Goal: Task Accomplishment & Management: Complete application form

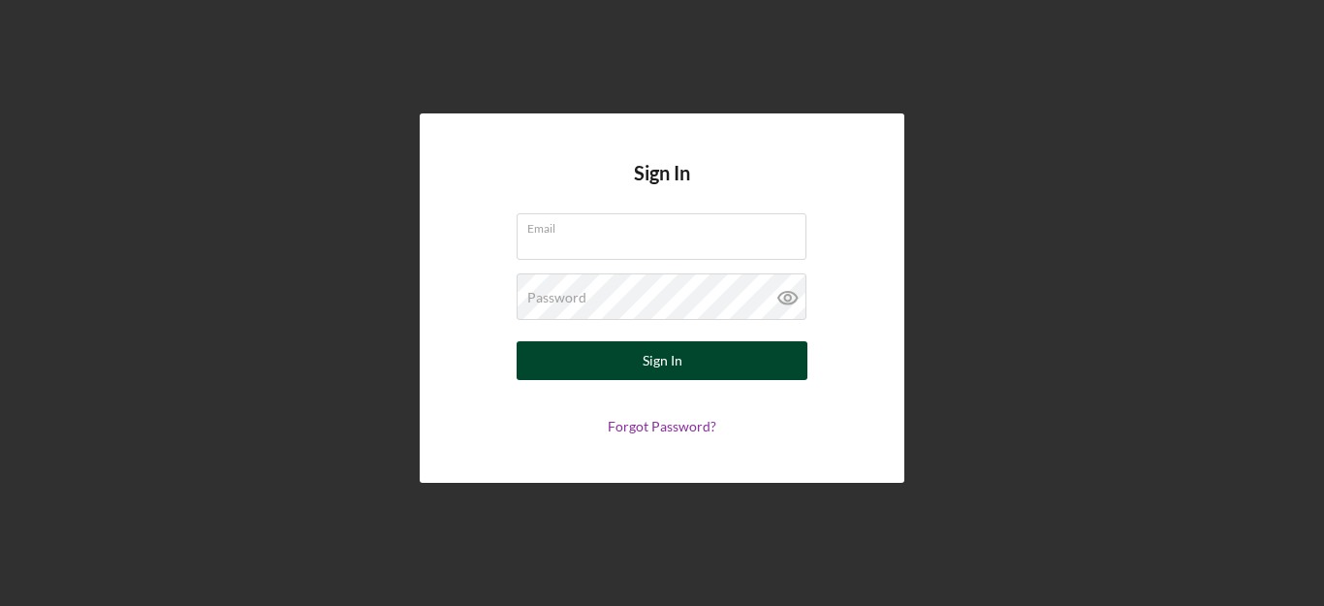
type input "[PERSON_NAME][EMAIL_ADDRESS][DOMAIN_NAME]"
click at [653, 355] on div "Sign In" at bounding box center [662, 360] width 40 height 39
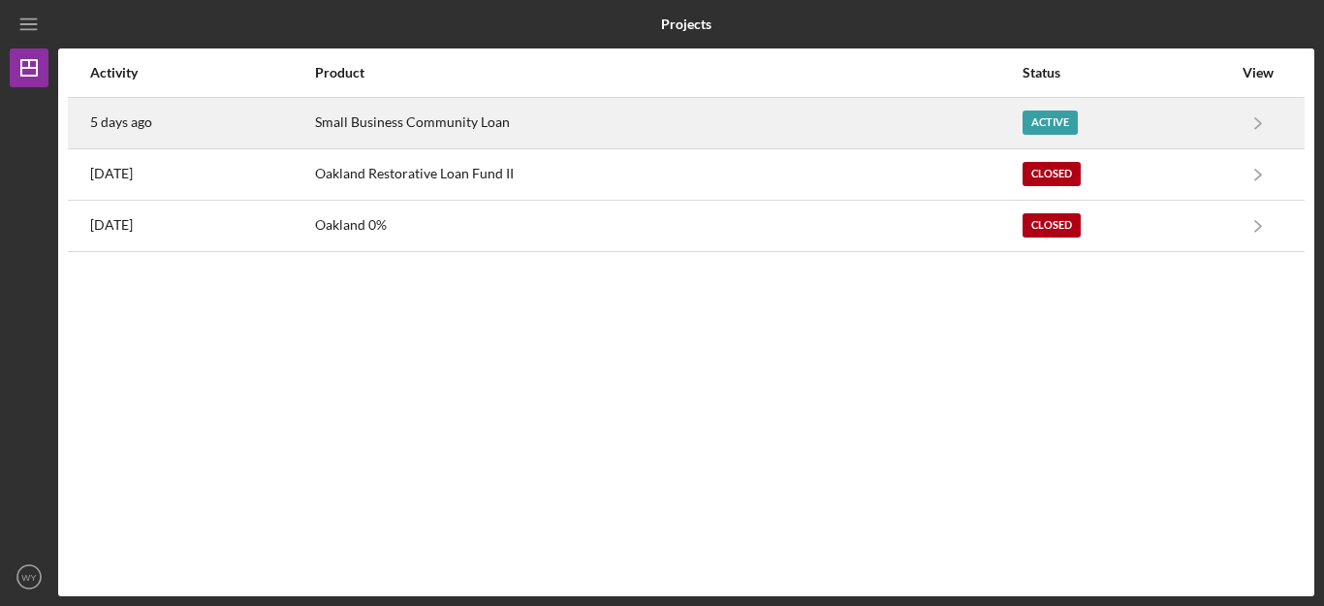
click at [952, 111] on div "Small Business Community Loan" at bounding box center [667, 123] width 704 height 48
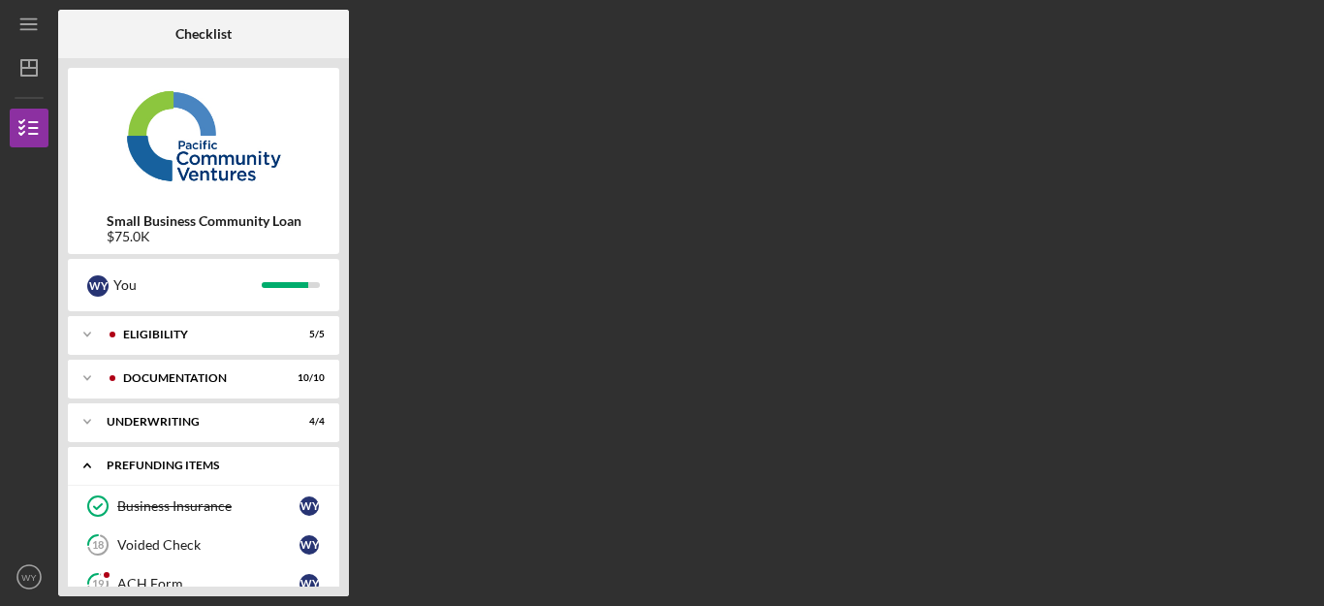
click at [283, 460] on div "Prefunding Items" at bounding box center [211, 465] width 208 height 12
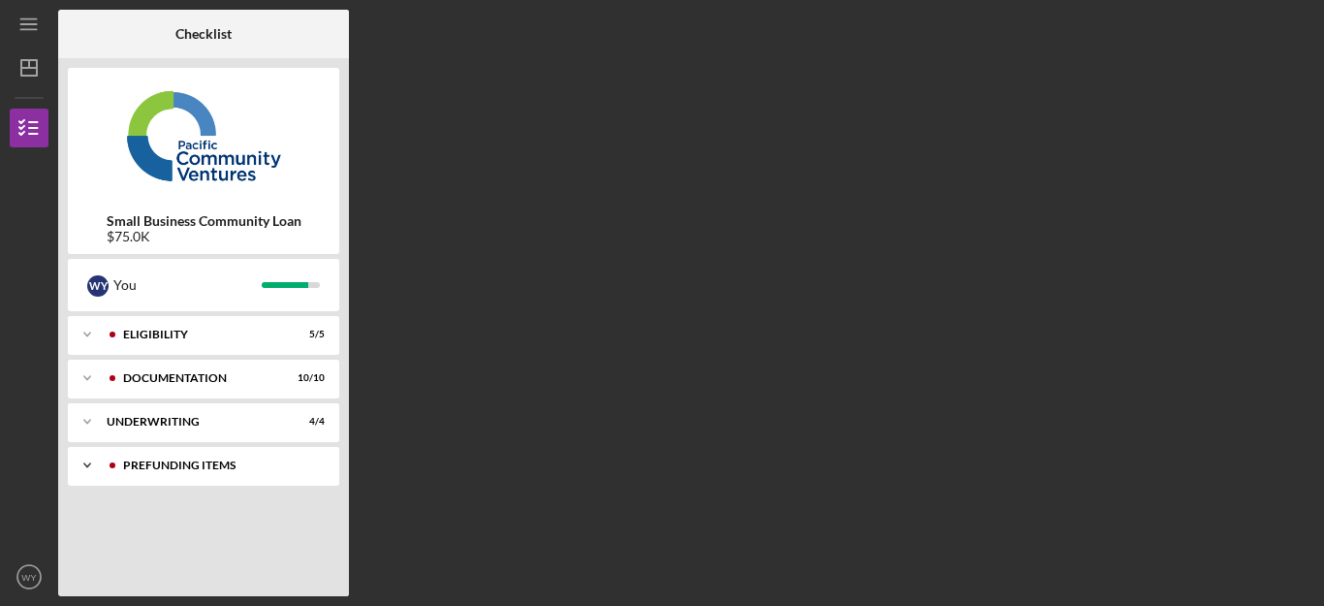
click at [283, 460] on div "Prefunding Items" at bounding box center [219, 465] width 192 height 12
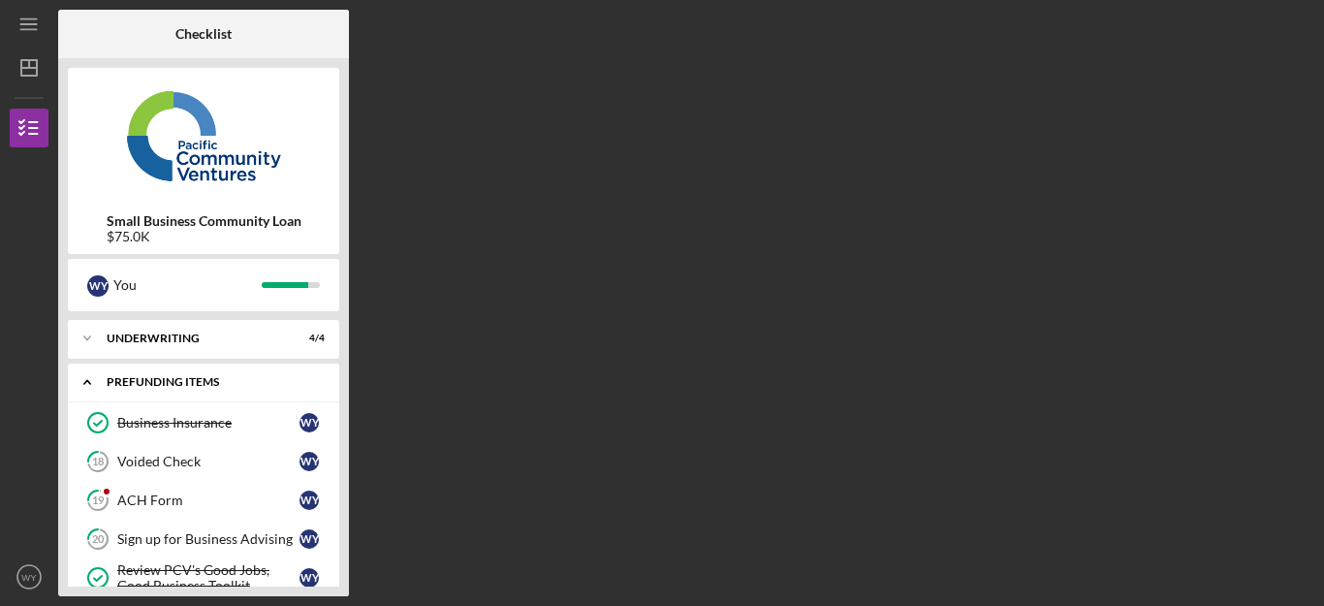
scroll to position [116, 0]
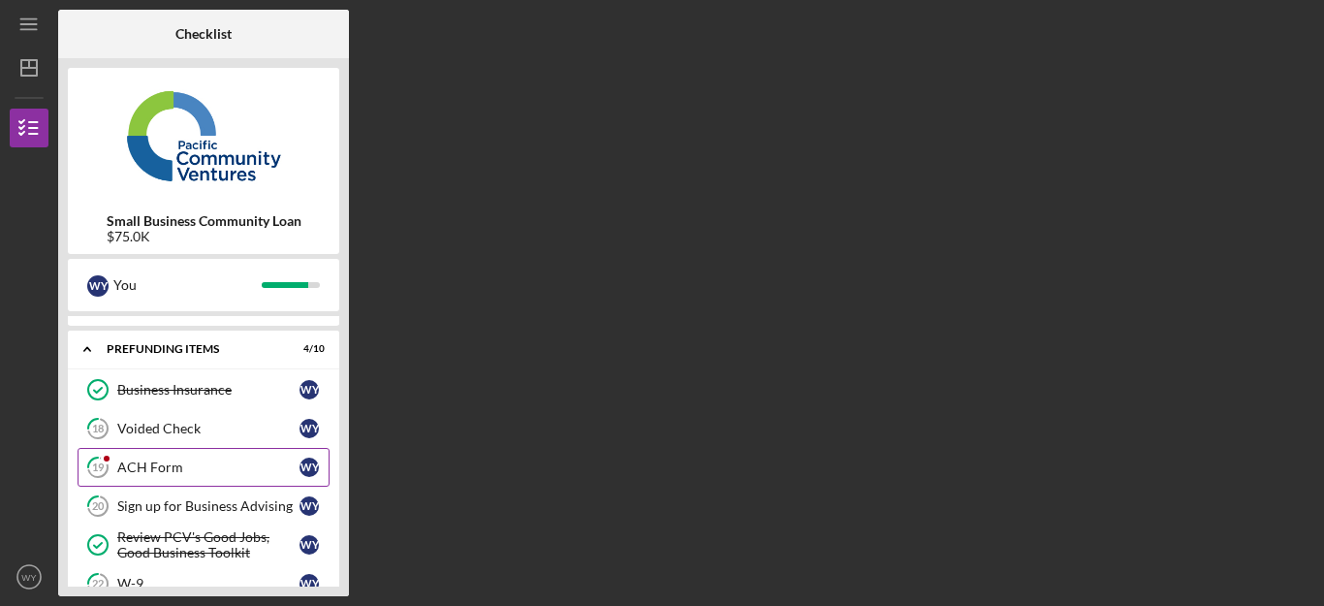
click at [169, 461] on div "ACH Form" at bounding box center [208, 467] width 182 height 16
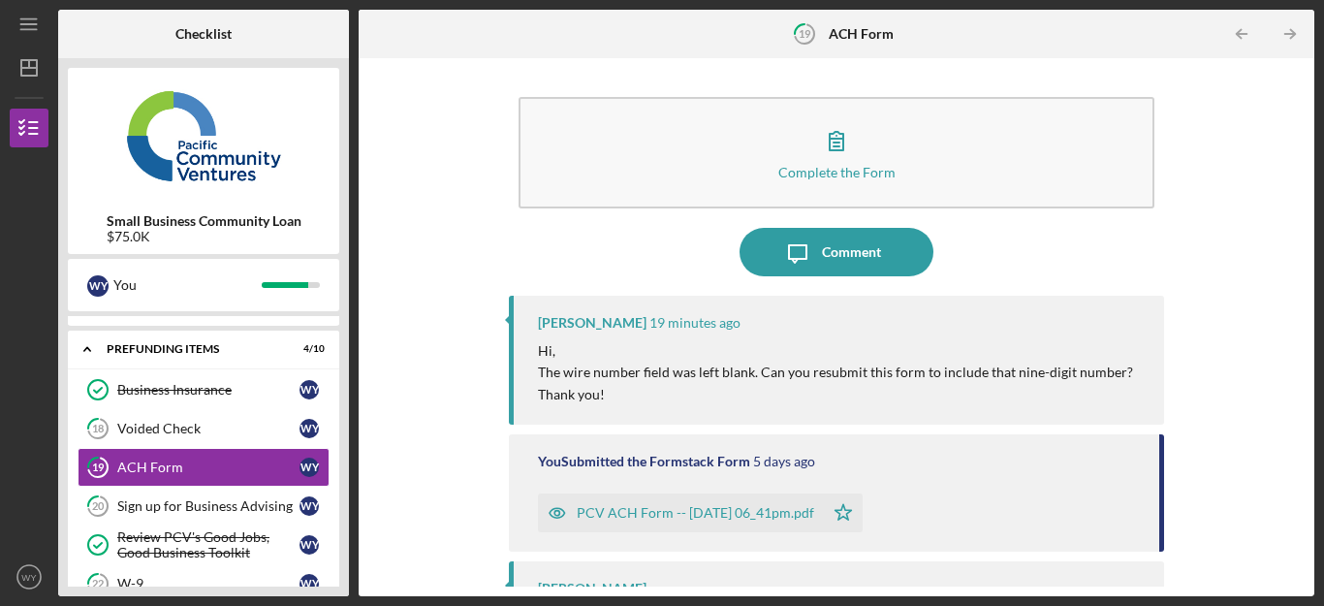
click at [725, 519] on div "PCV ACH Form -- [DATE] 06_41pm.pdf" at bounding box center [695, 513] width 237 height 16
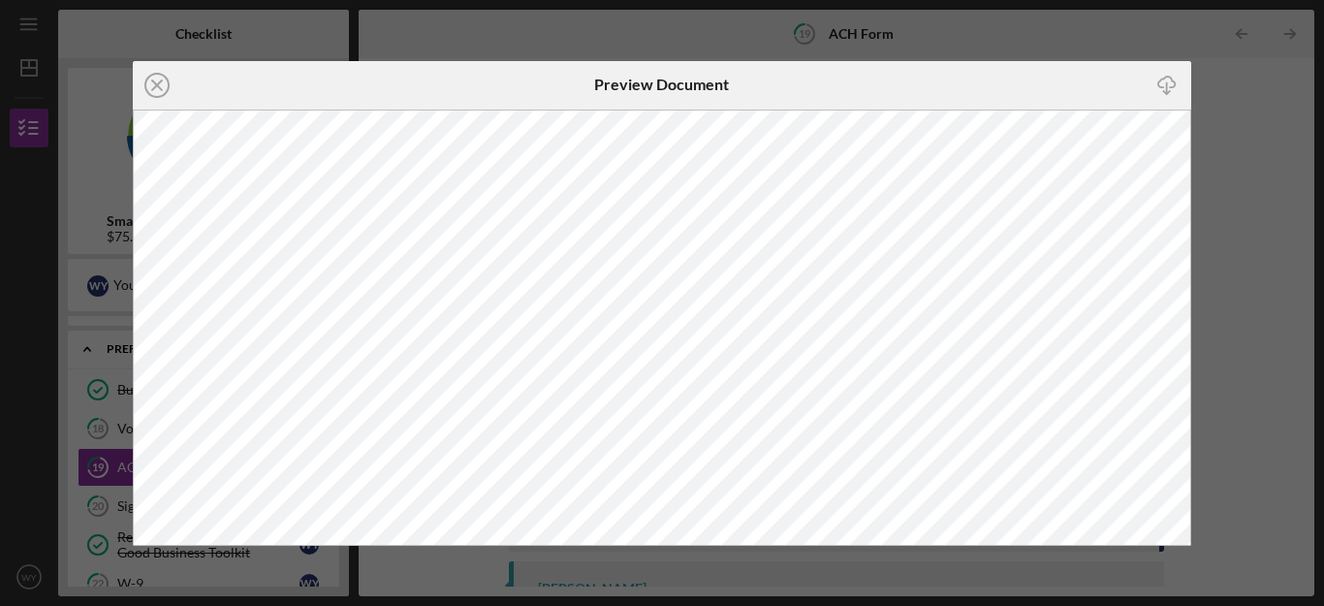
click at [161, 84] on icon "Icon/Close" at bounding box center [157, 85] width 48 height 48
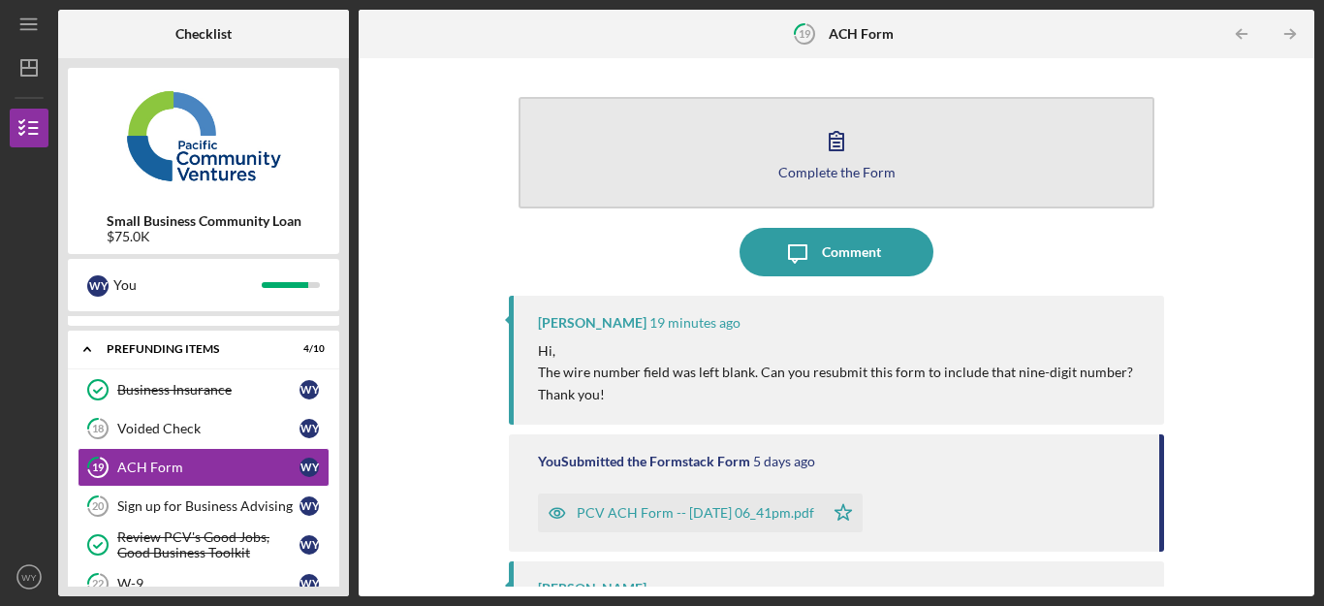
click at [843, 158] on icon "button" at bounding box center [836, 140] width 48 height 48
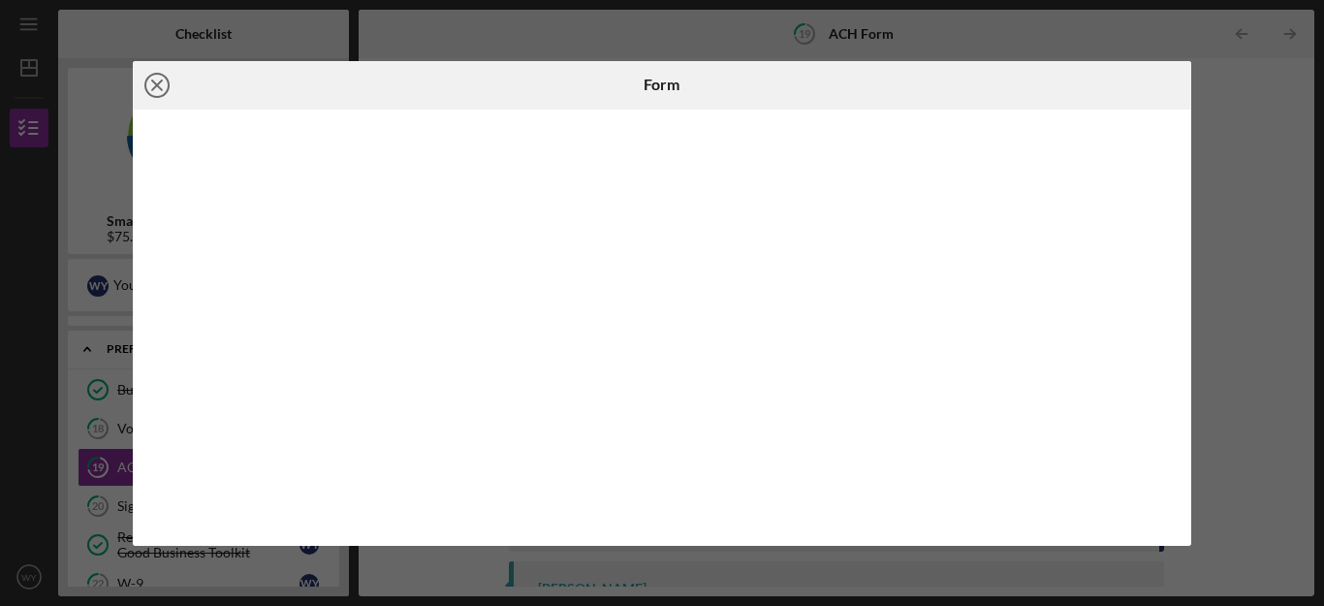
click at [159, 88] on line at bounding box center [157, 85] width 10 height 10
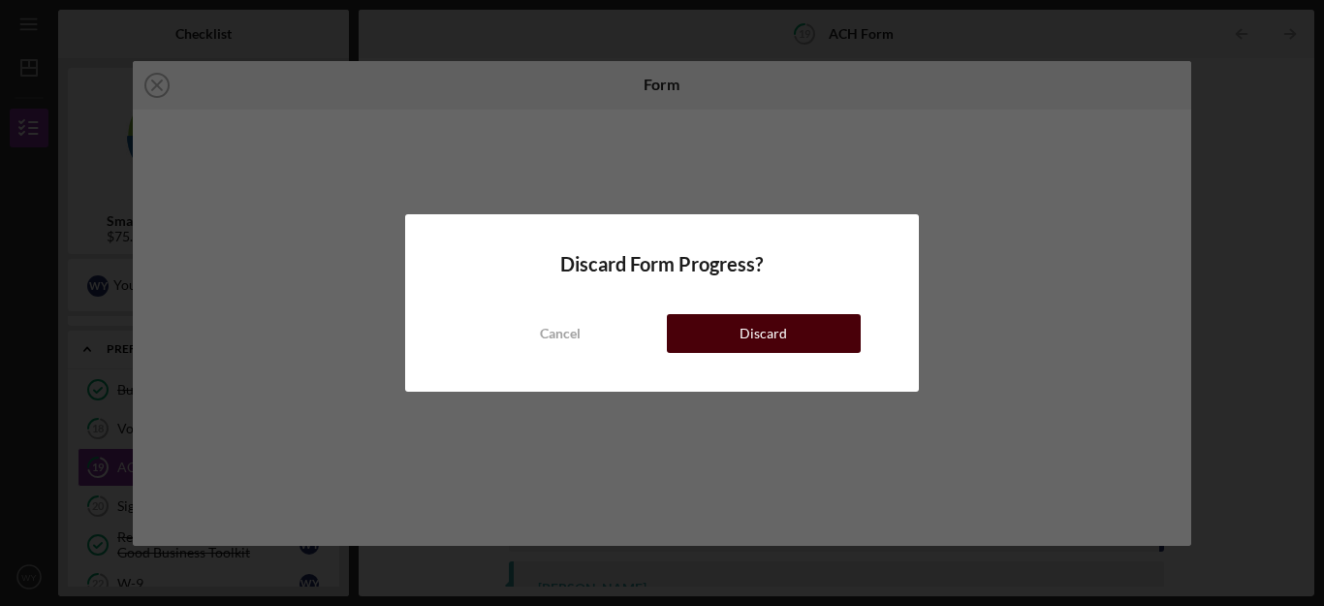
click at [734, 335] on button "Discard" at bounding box center [764, 333] width 194 height 39
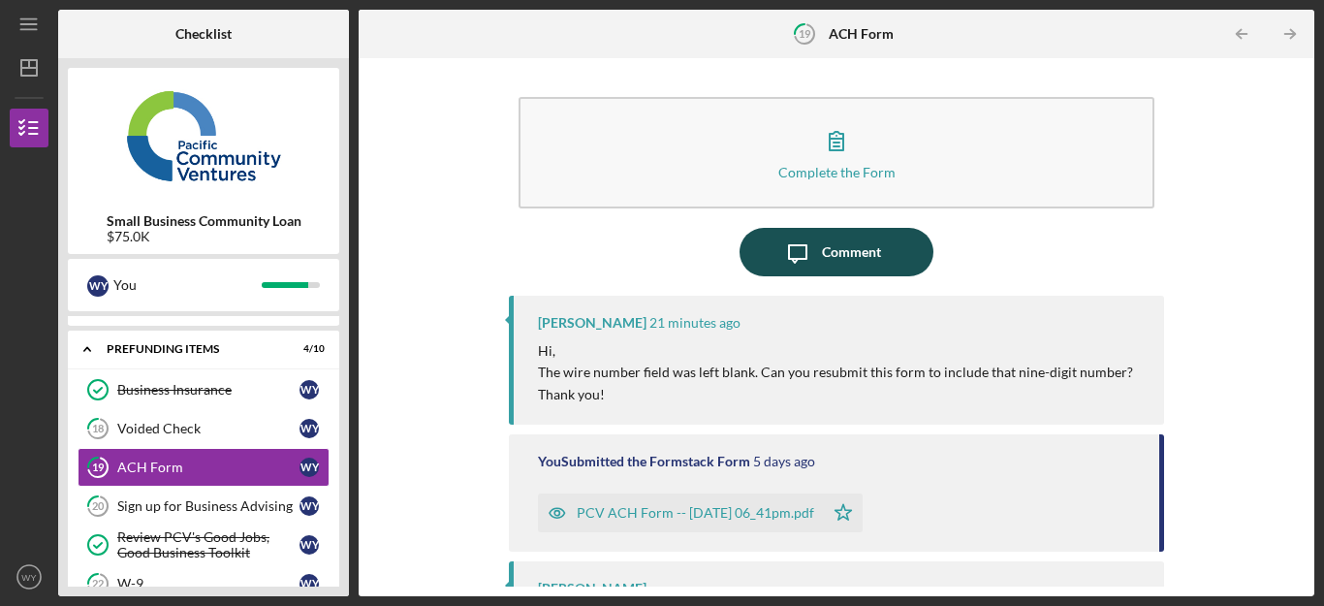
click at [814, 256] on icon "Icon/Message" at bounding box center [797, 252] width 48 height 48
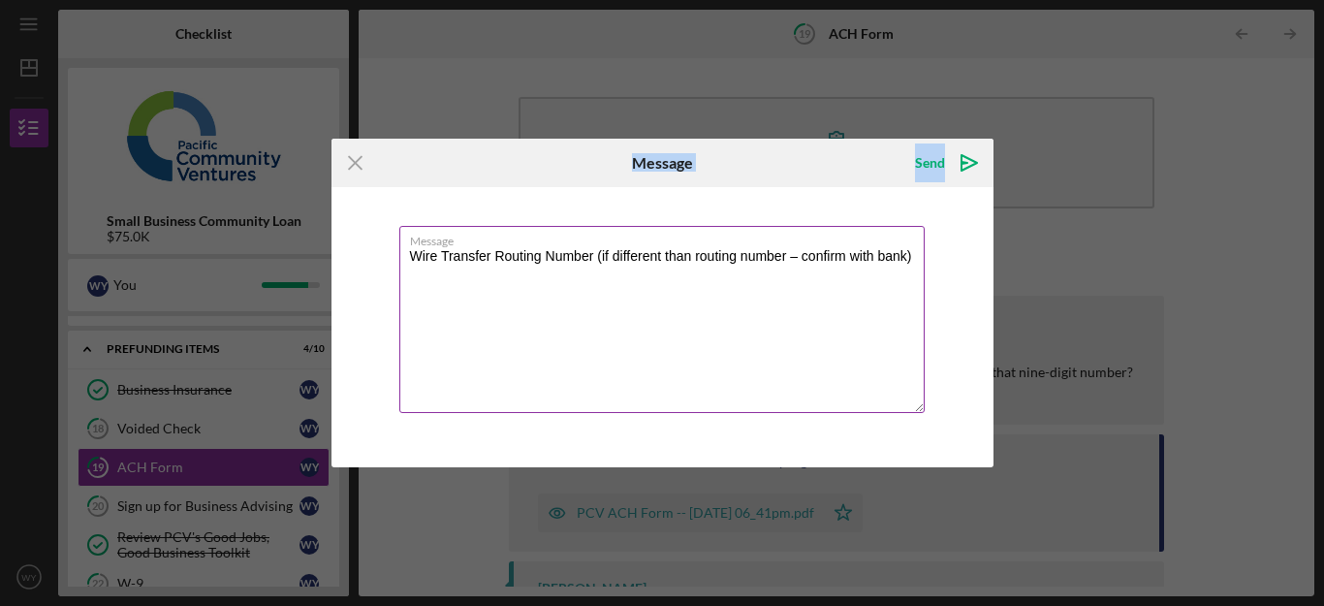
drag, startPoint x: 485, startPoint y: 165, endPoint x: 518, endPoint y: 381, distance: 218.6
click at [518, 381] on form "Icon/Menu Close Message Send Icon/icon-invite-send Message Wire Transfer Routin…" at bounding box center [662, 303] width 662 height 328
click at [442, 270] on textarea "Wire Transfer Routing Number (if different than routing number – confirm with b…" at bounding box center [661, 319] width 525 height 187
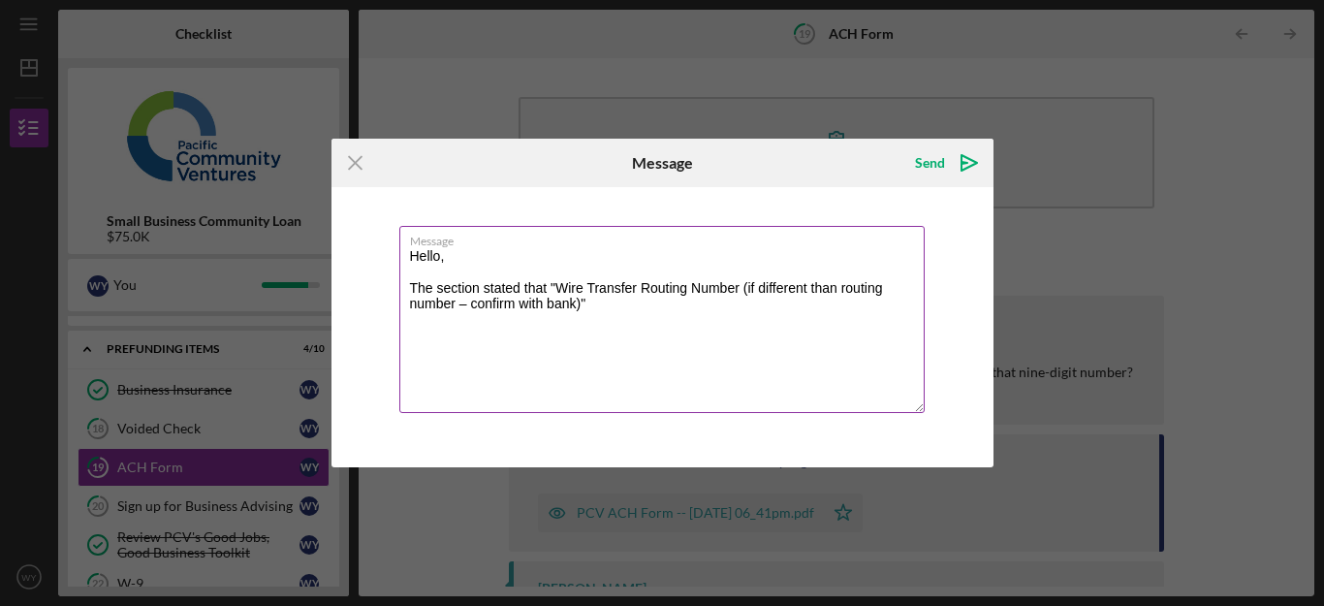
click at [807, 293] on textarea "Hello, The section stated that "Wire Transfer Routing Number (if different than…" at bounding box center [661, 319] width 525 height 187
type textarea "Hello, The section stated that "Wire Transfer Routing Number (if different than…"
click at [355, 161] on icon "Icon/Menu Close" at bounding box center [355, 163] width 48 height 48
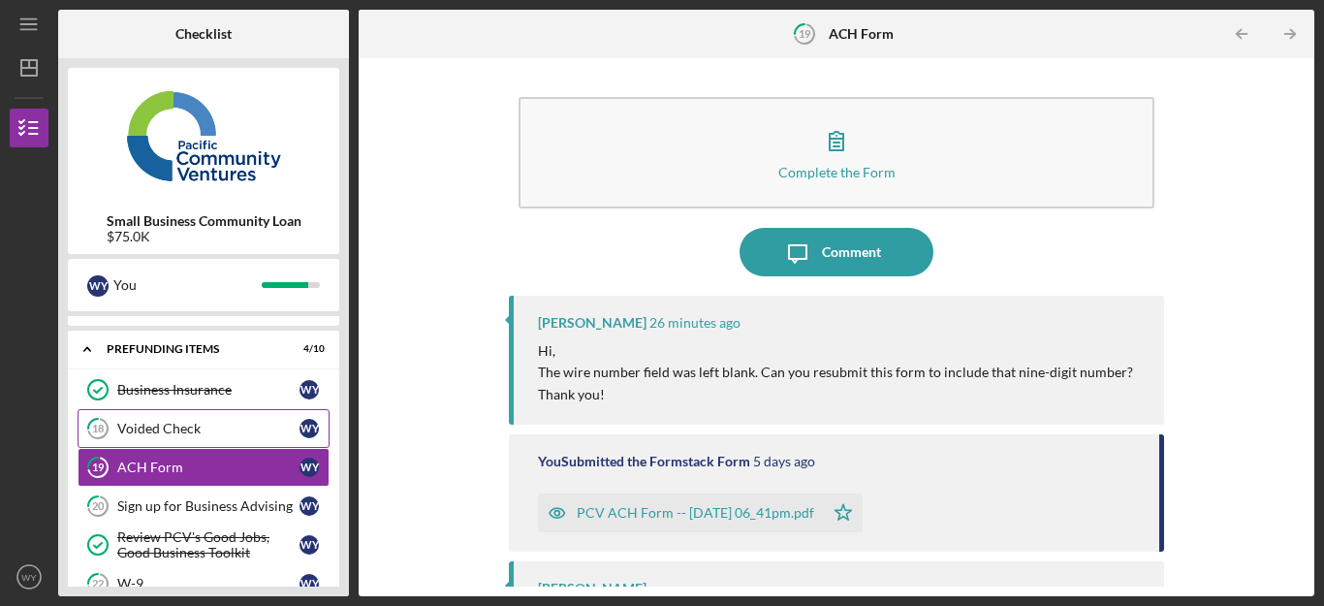
click at [188, 445] on link "18 Voided Check W Y" at bounding box center [204, 428] width 252 height 39
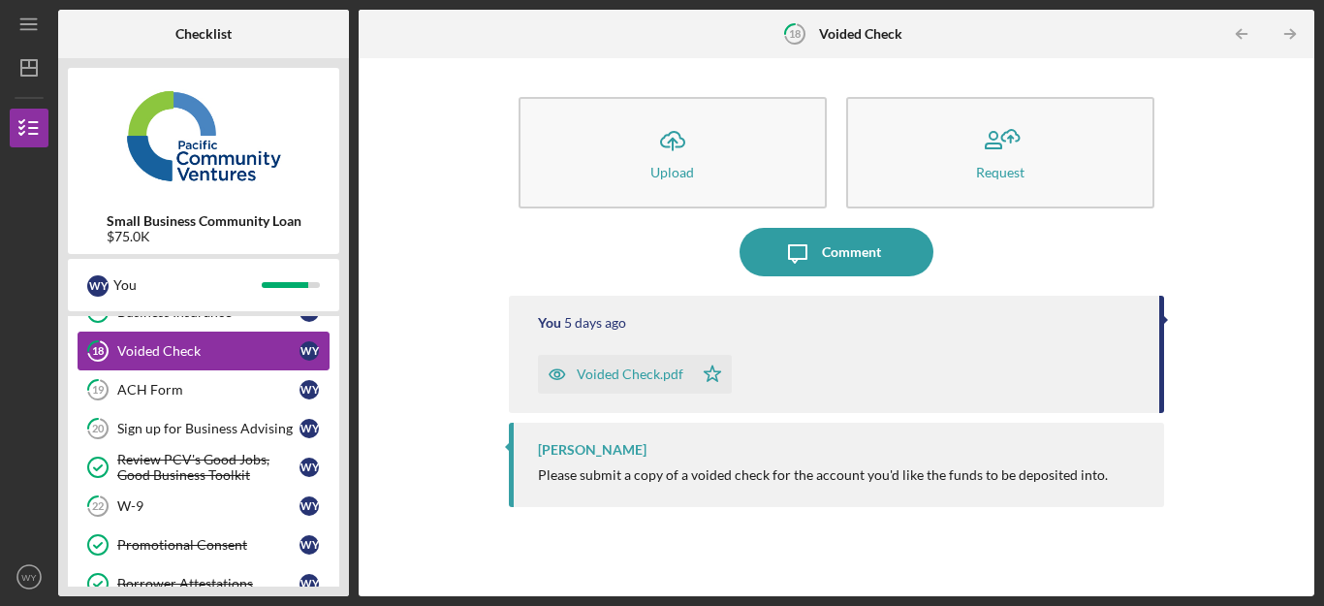
scroll to position [155, 0]
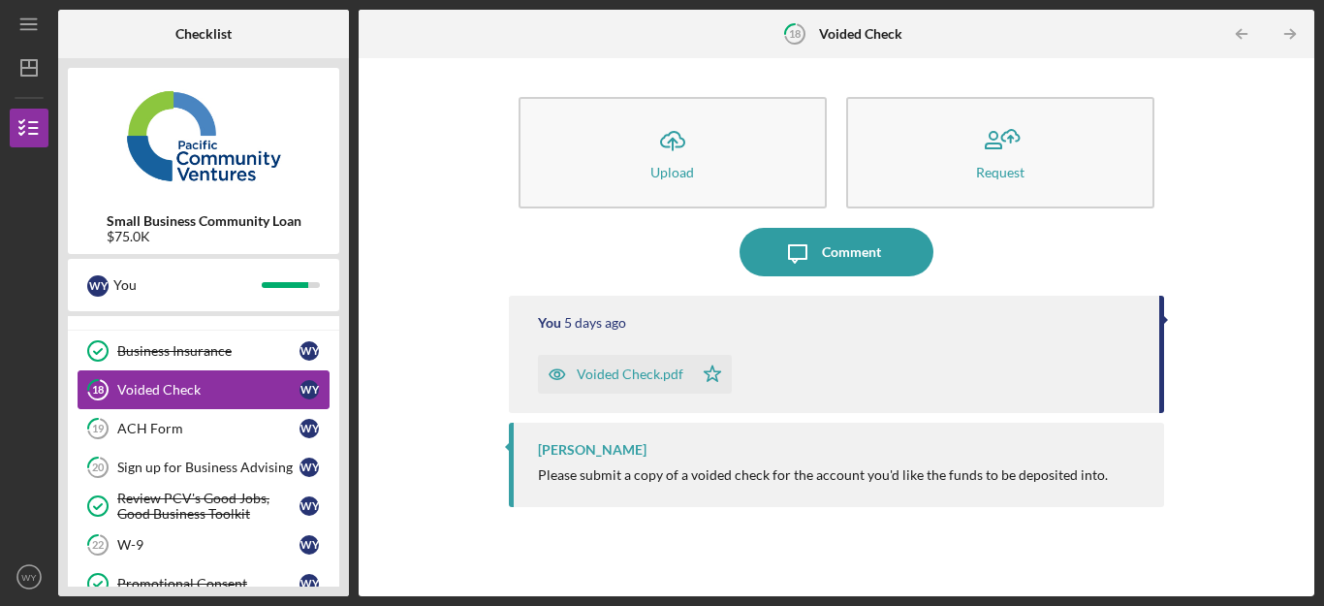
click at [188, 445] on link "19 ACH Form W Y" at bounding box center [204, 428] width 252 height 39
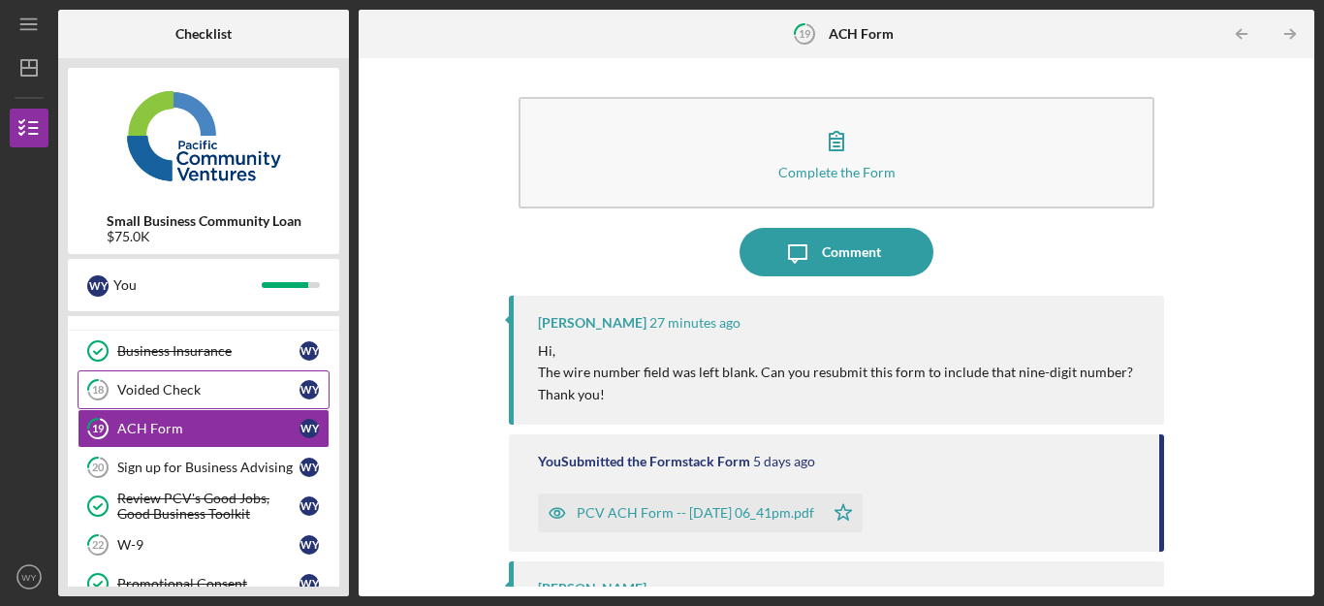
scroll to position [194, 0]
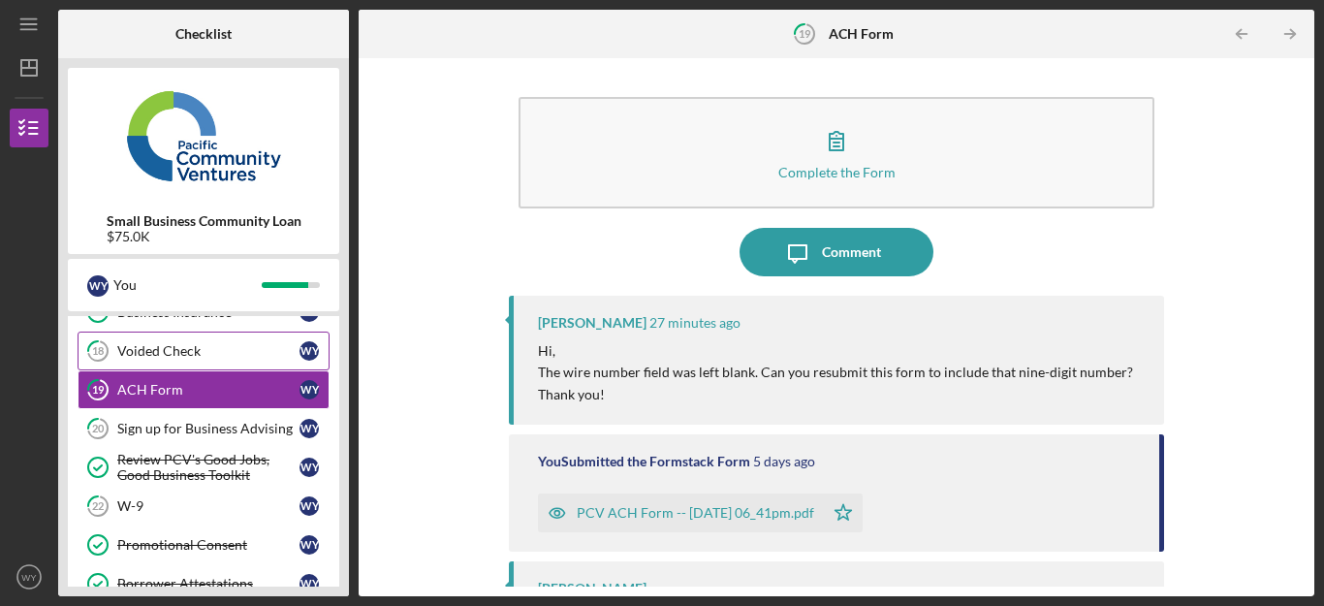
click at [188, 445] on link "20 Sign up for Business Advising W Y" at bounding box center [204, 428] width 252 height 39
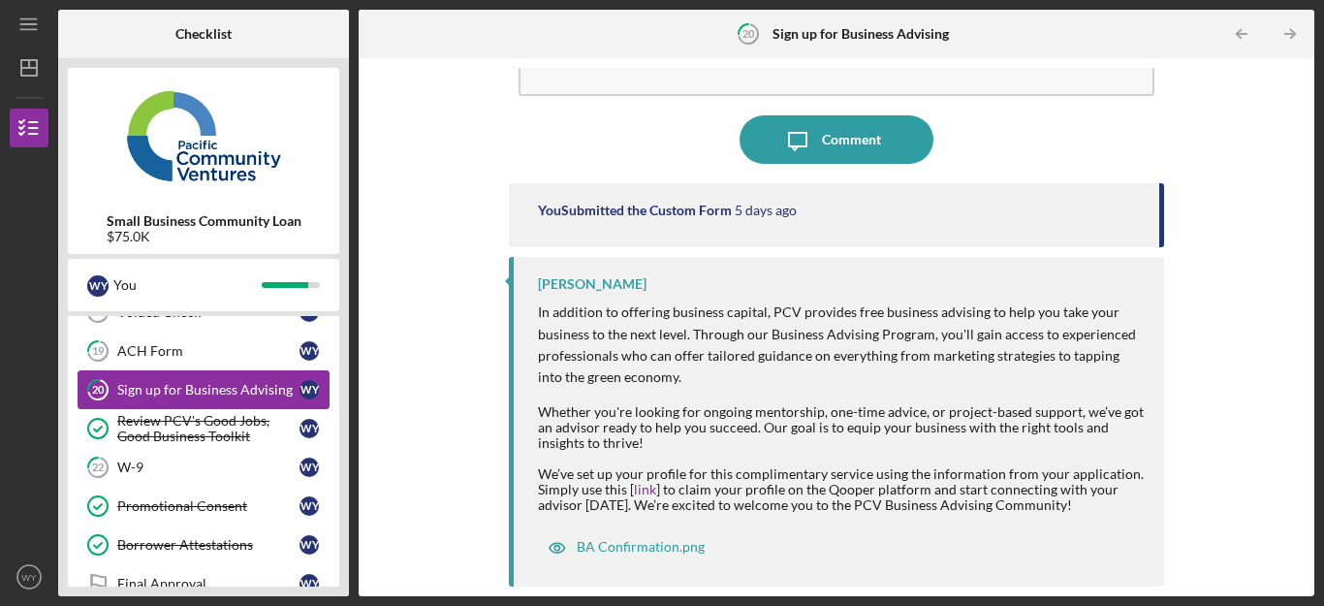
scroll to position [271, 0]
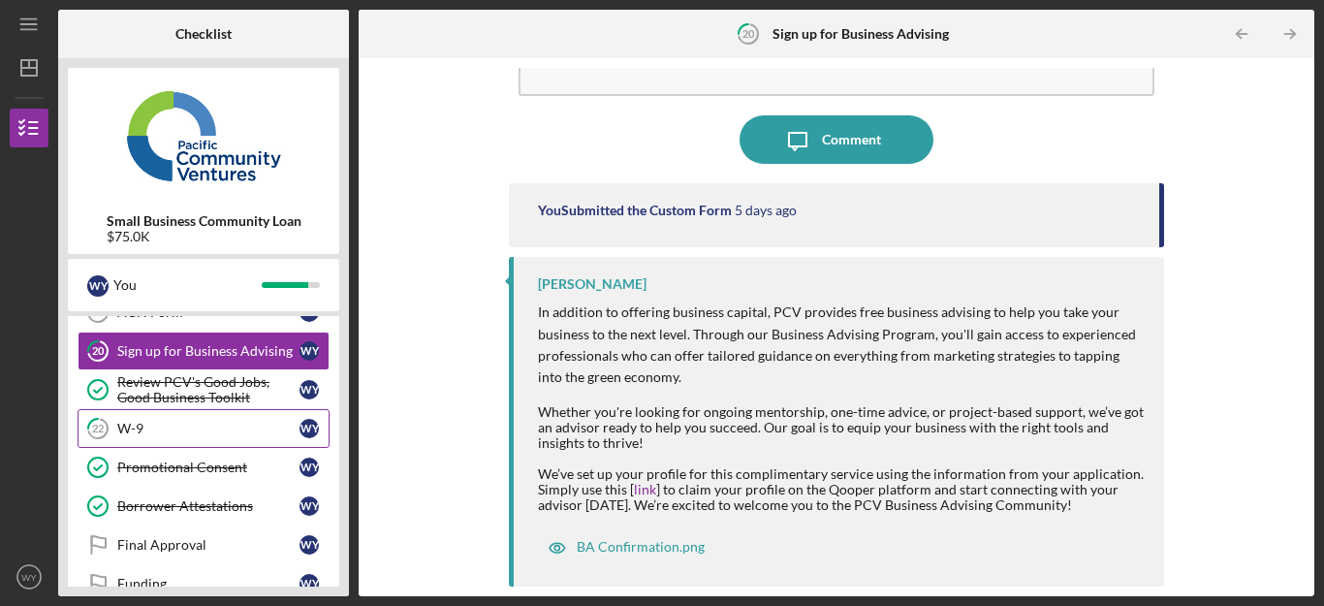
click at [201, 428] on div "W-9" at bounding box center [208, 429] width 182 height 16
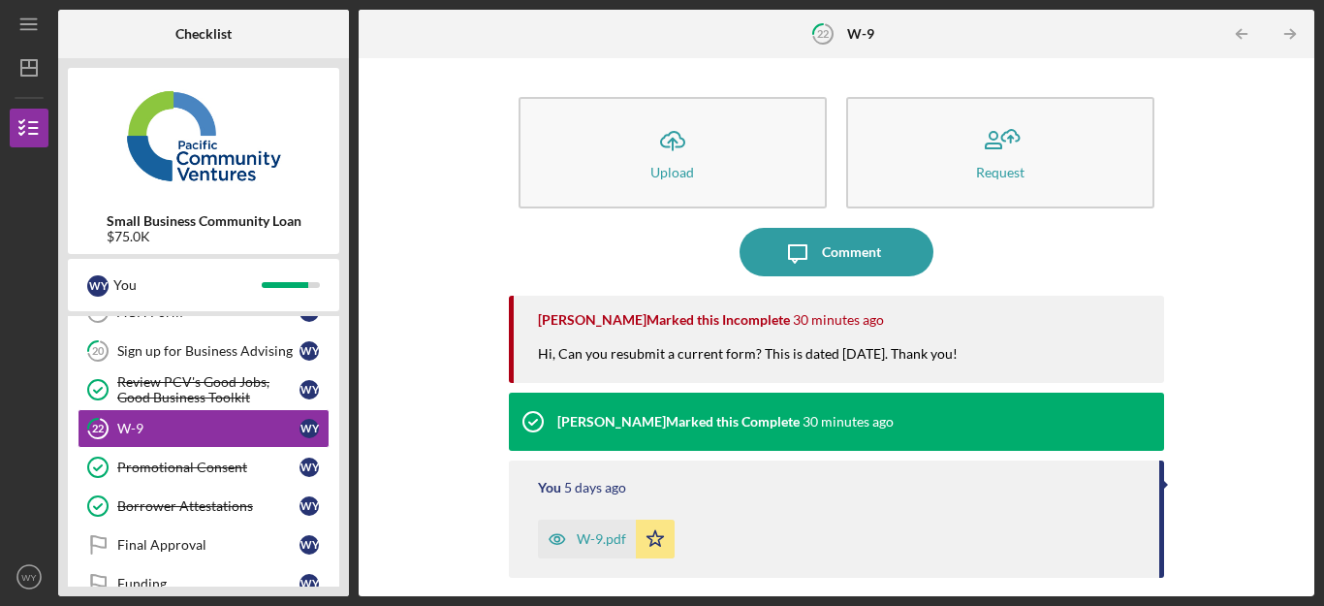
click at [608, 542] on div "W-9.pdf" at bounding box center [601, 539] width 49 height 16
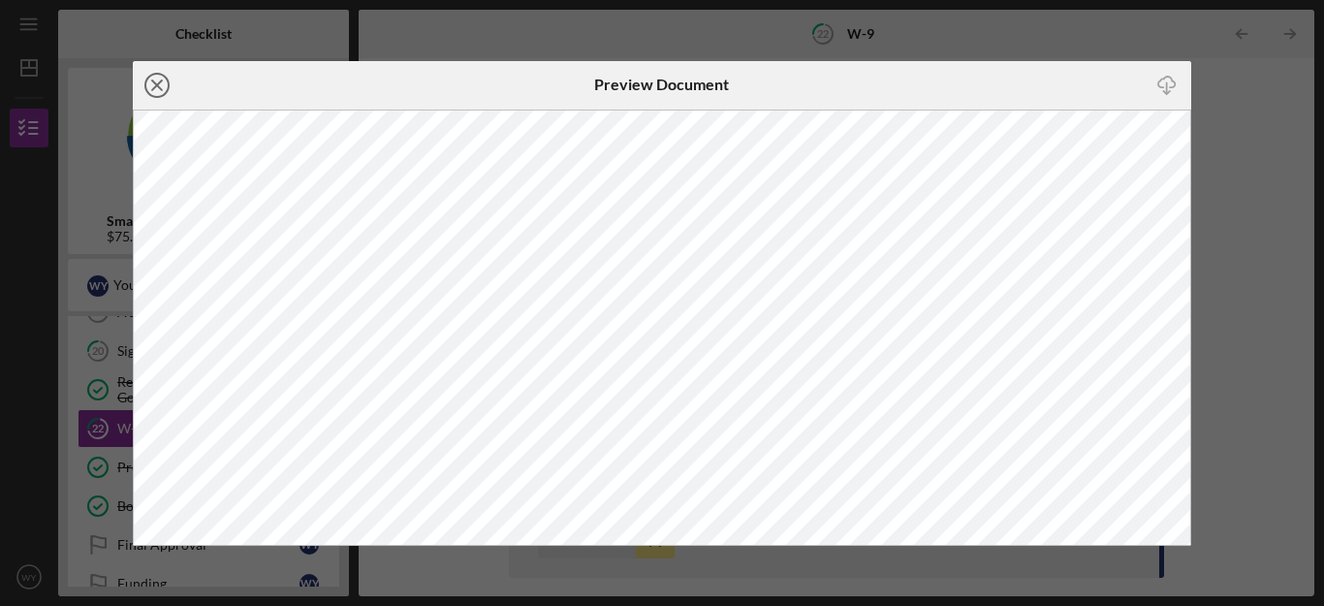
click at [158, 83] on line at bounding box center [157, 85] width 10 height 10
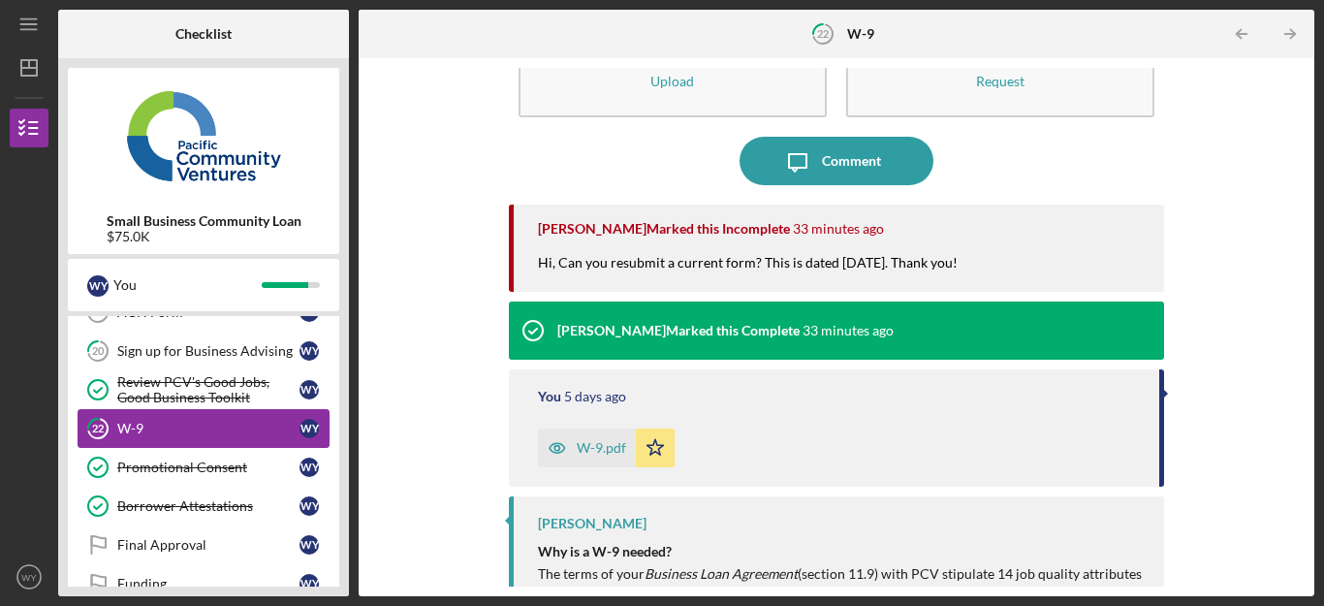
scroll to position [116, 0]
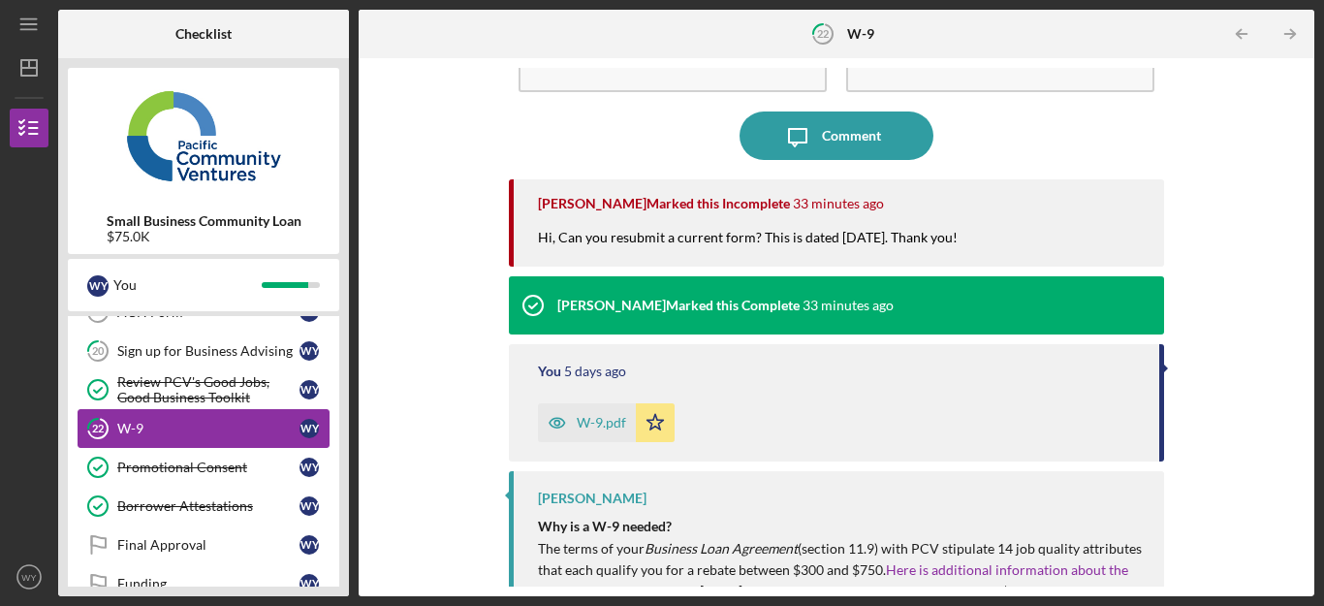
click at [182, 440] on link "22 W-9 W Y" at bounding box center [204, 428] width 252 height 39
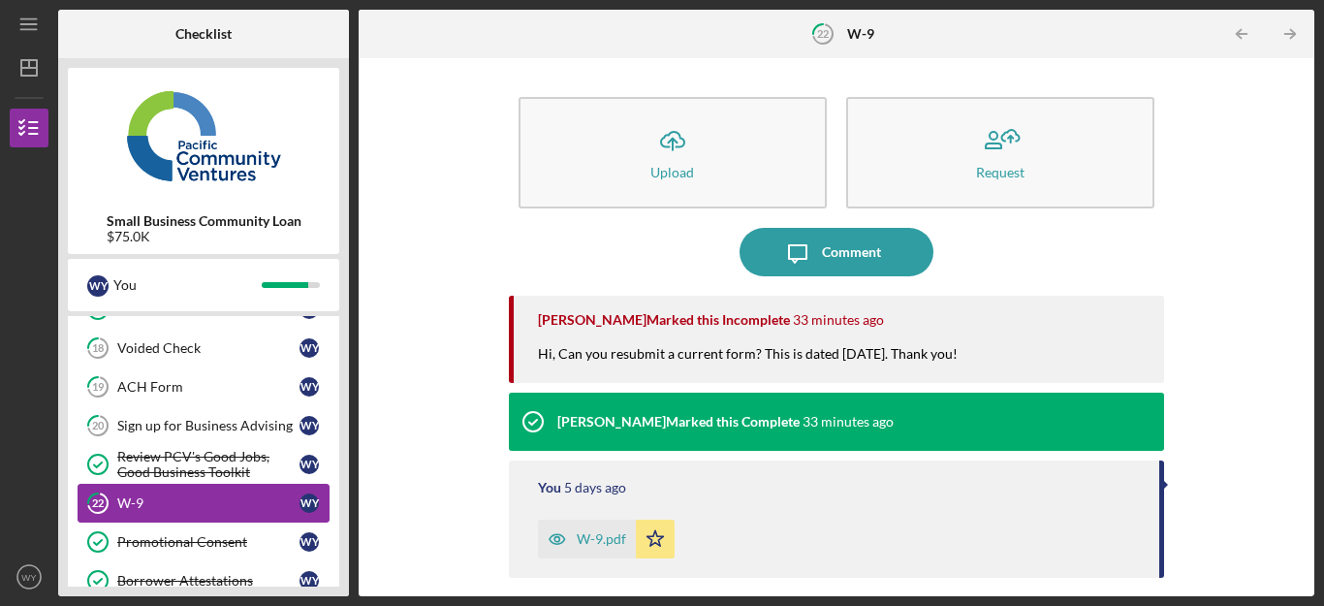
scroll to position [191, 0]
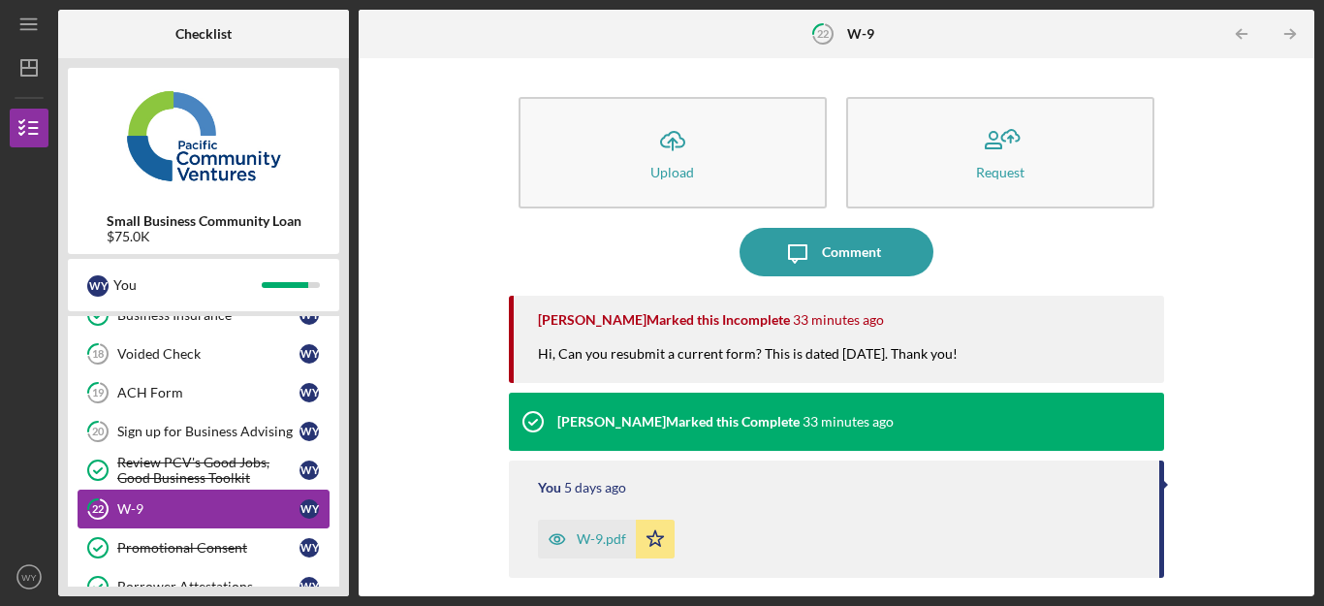
click at [182, 440] on link "20 Sign up for Business Advising W Y" at bounding box center [204, 431] width 252 height 39
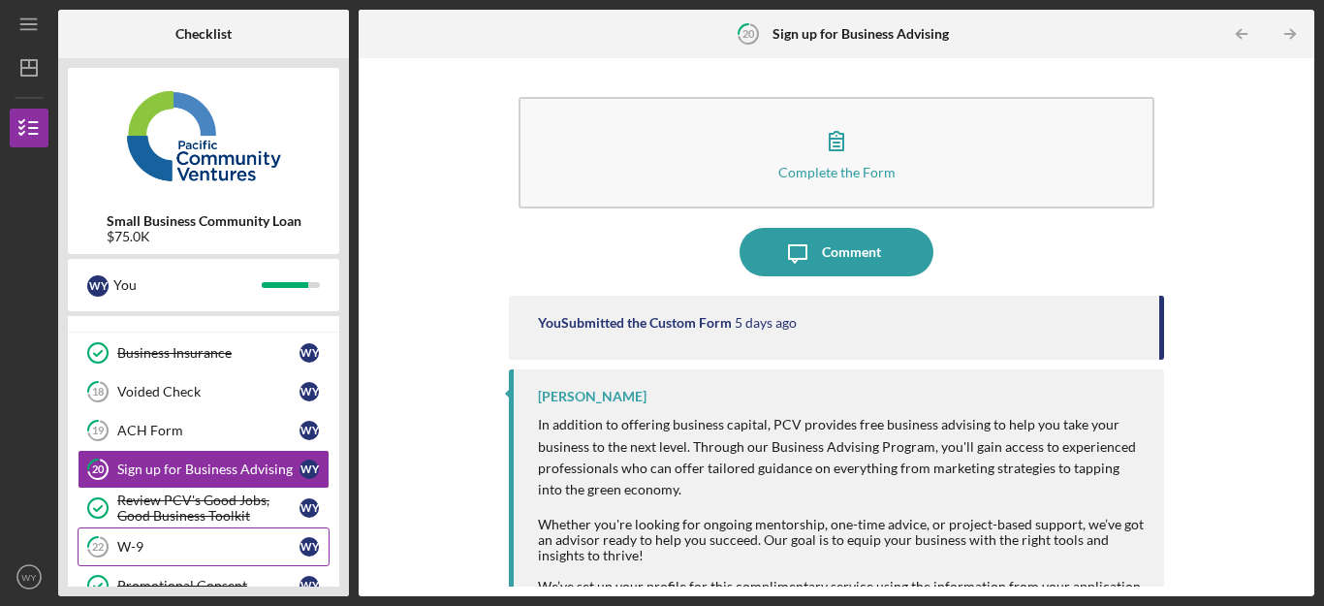
scroll to position [152, 0]
click at [182, 440] on link "19 ACH Form W Y" at bounding box center [204, 431] width 252 height 39
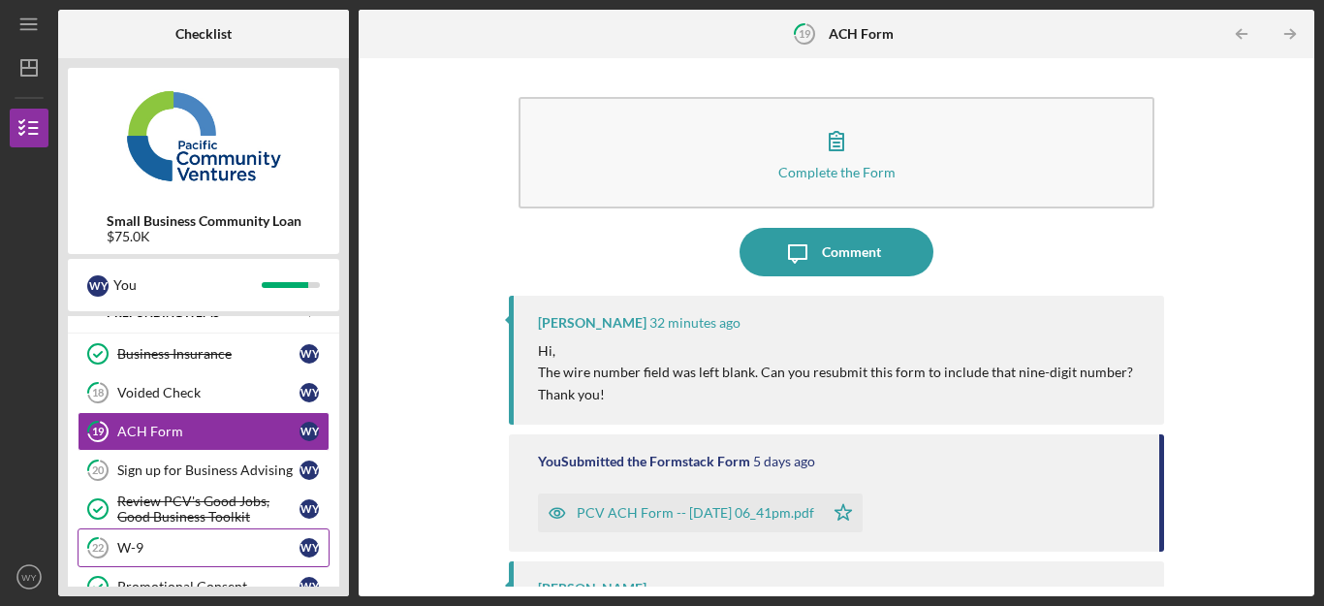
scroll to position [113, 0]
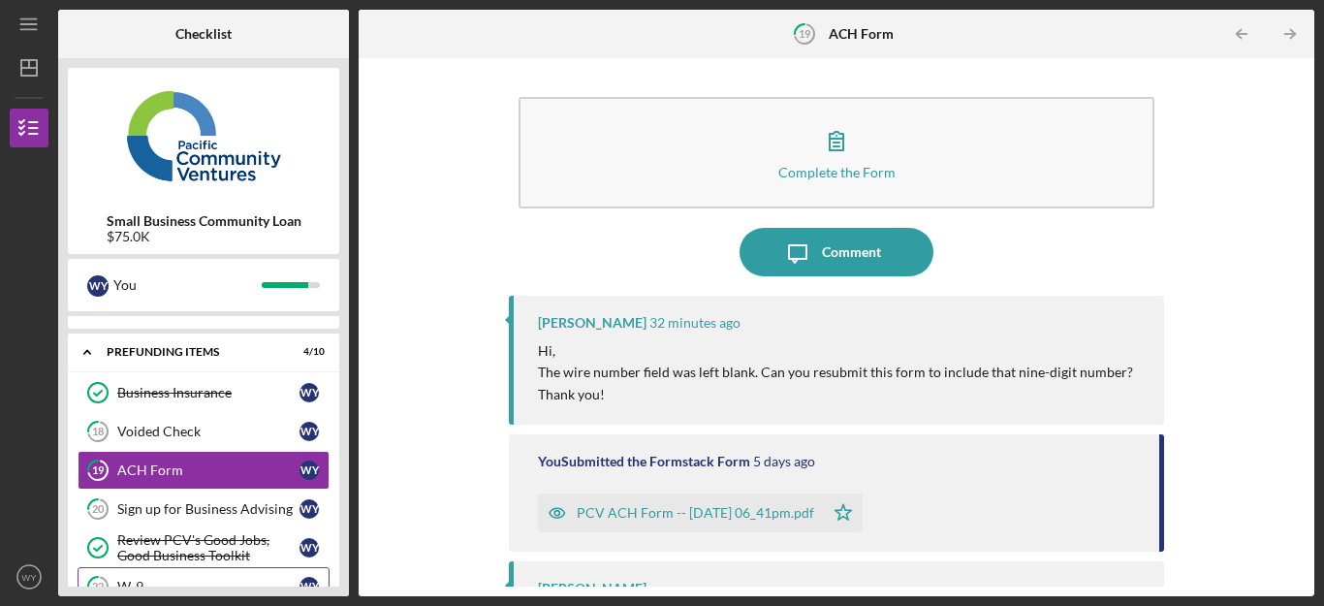
click at [182, 440] on link "18 Voided Check W Y" at bounding box center [204, 431] width 252 height 39
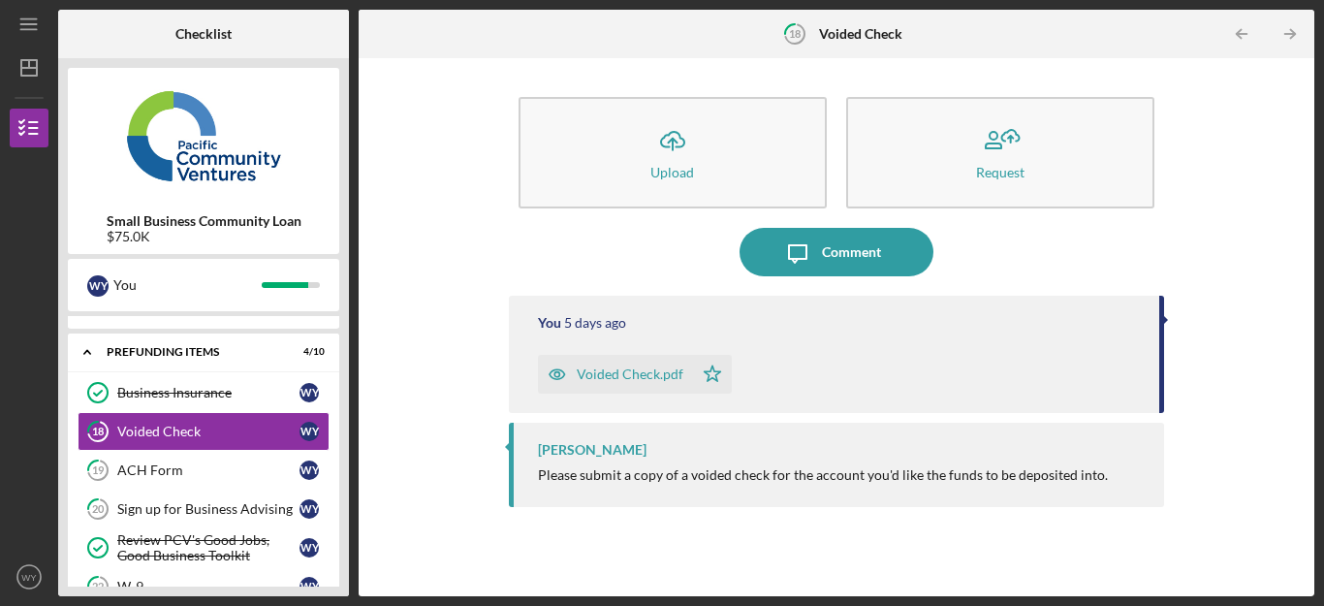
click at [598, 375] on div "Voided Check.pdf" at bounding box center [630, 374] width 107 height 16
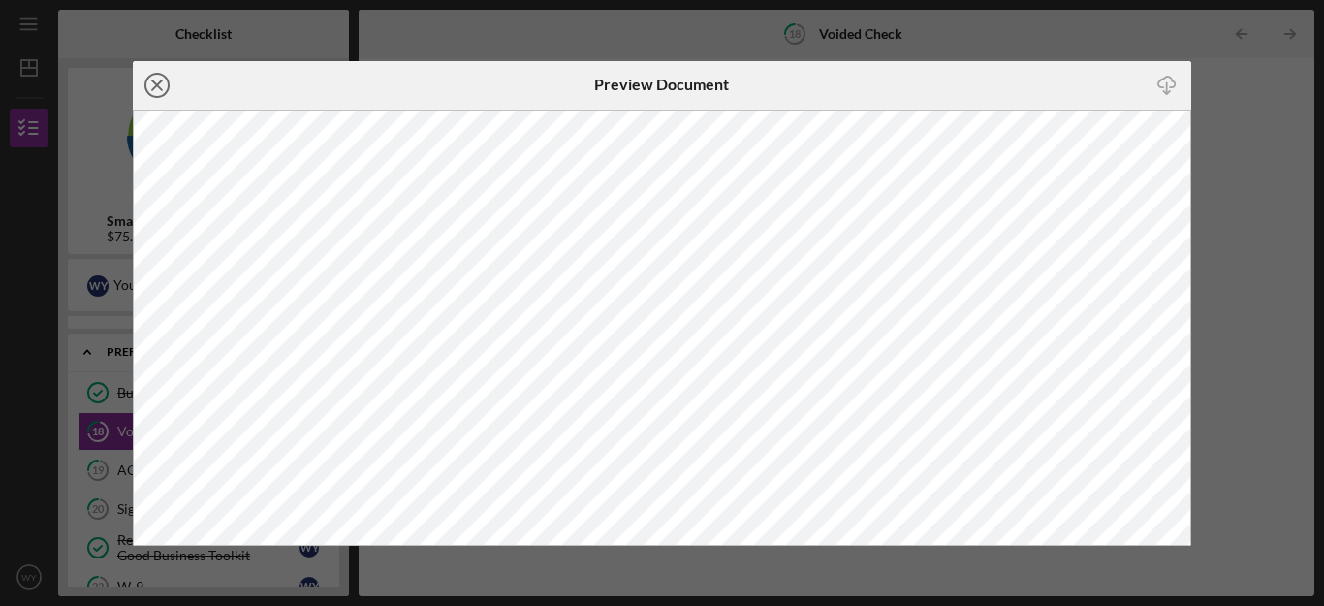
click at [158, 86] on line at bounding box center [157, 85] width 10 height 10
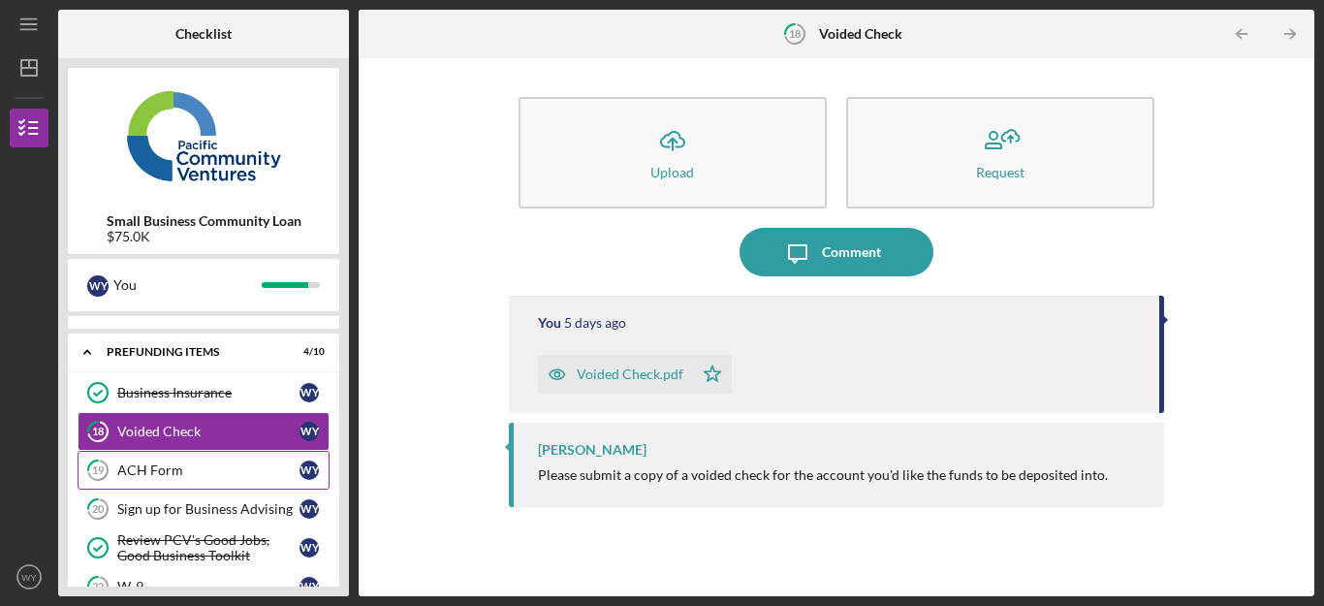
click at [179, 476] on div "ACH Form" at bounding box center [208, 470] width 182 height 16
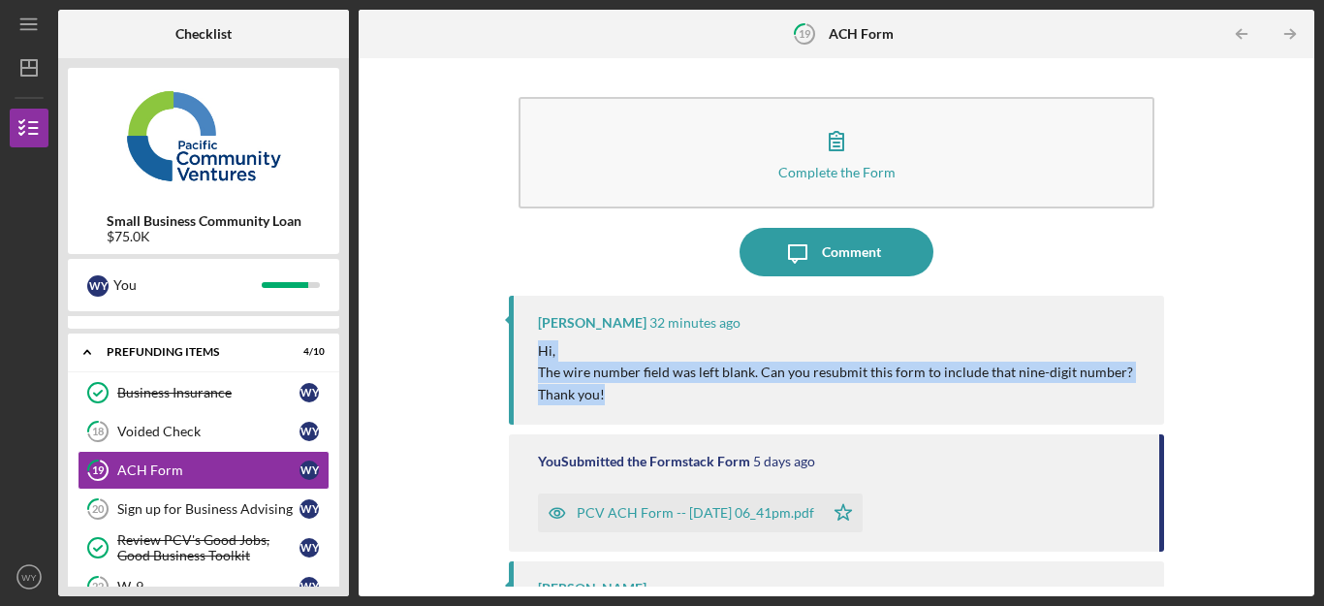
drag, startPoint x: 664, startPoint y: 398, endPoint x: 529, endPoint y: 349, distance: 143.5
click at [529, 349] on div "[PERSON_NAME] 32 minutes ago Hi, The wire number field was left blank. Can you …" at bounding box center [836, 360] width 655 height 129
copy div "Hi, The wire number field was left blank. Can you resubmit this form to include…"
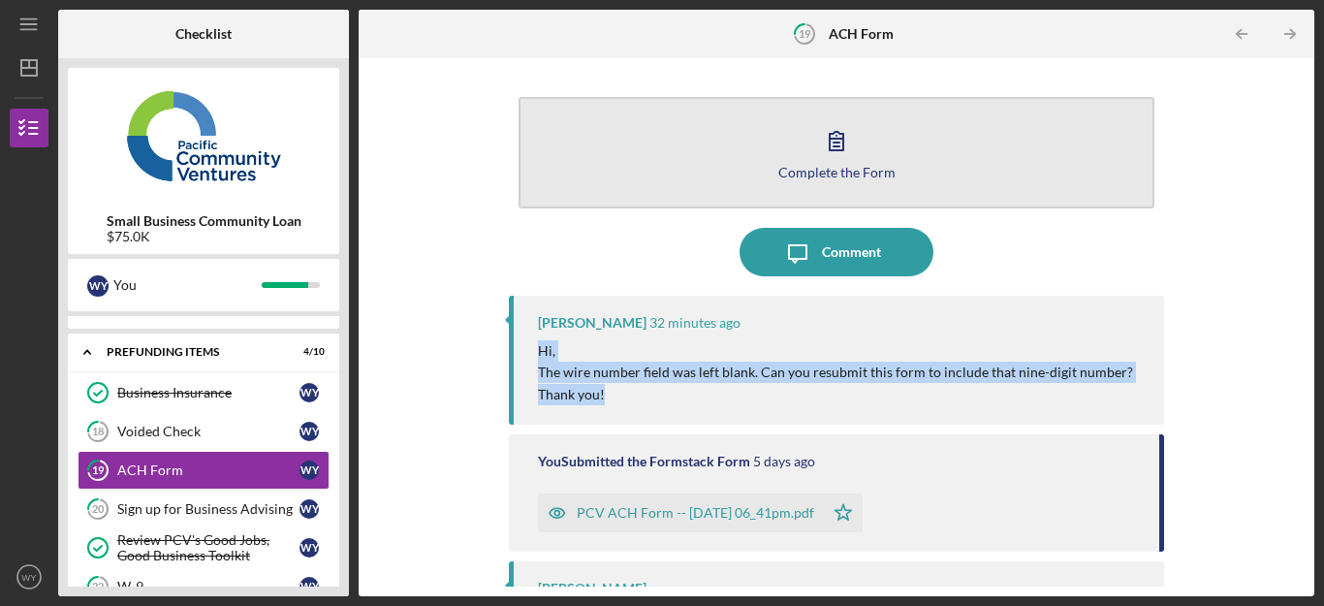
click at [905, 165] on button "Complete the Form Form" at bounding box center [836, 152] width 636 height 111
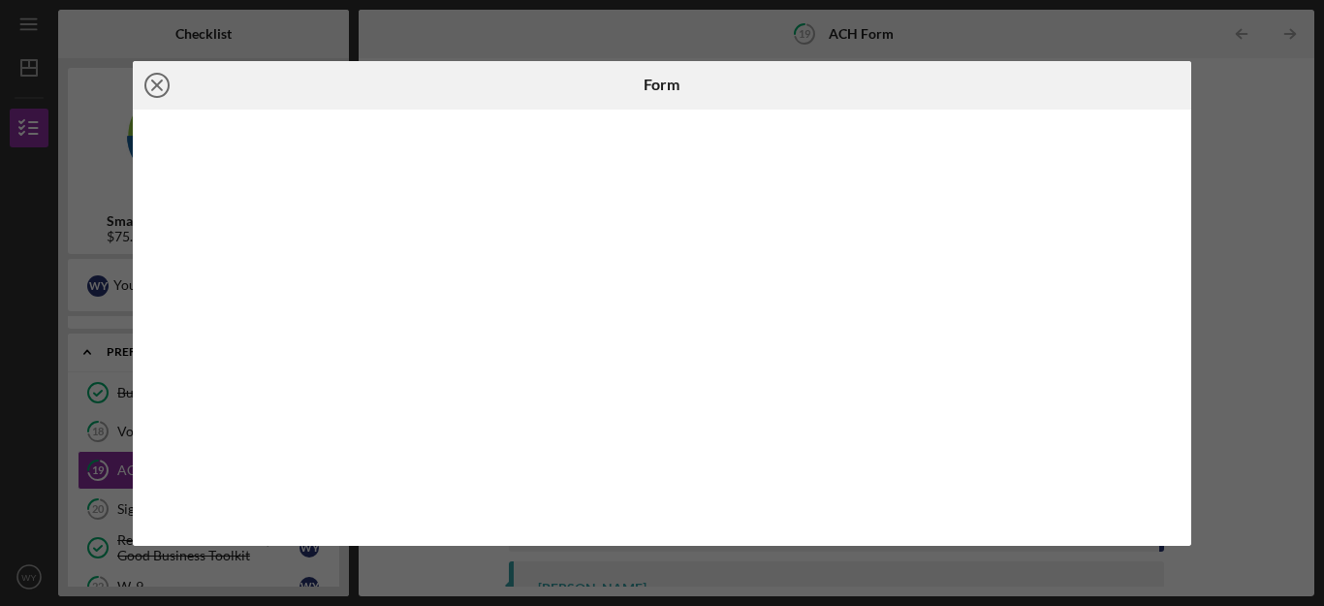
click at [156, 91] on icon "Icon/Close" at bounding box center [157, 85] width 48 height 48
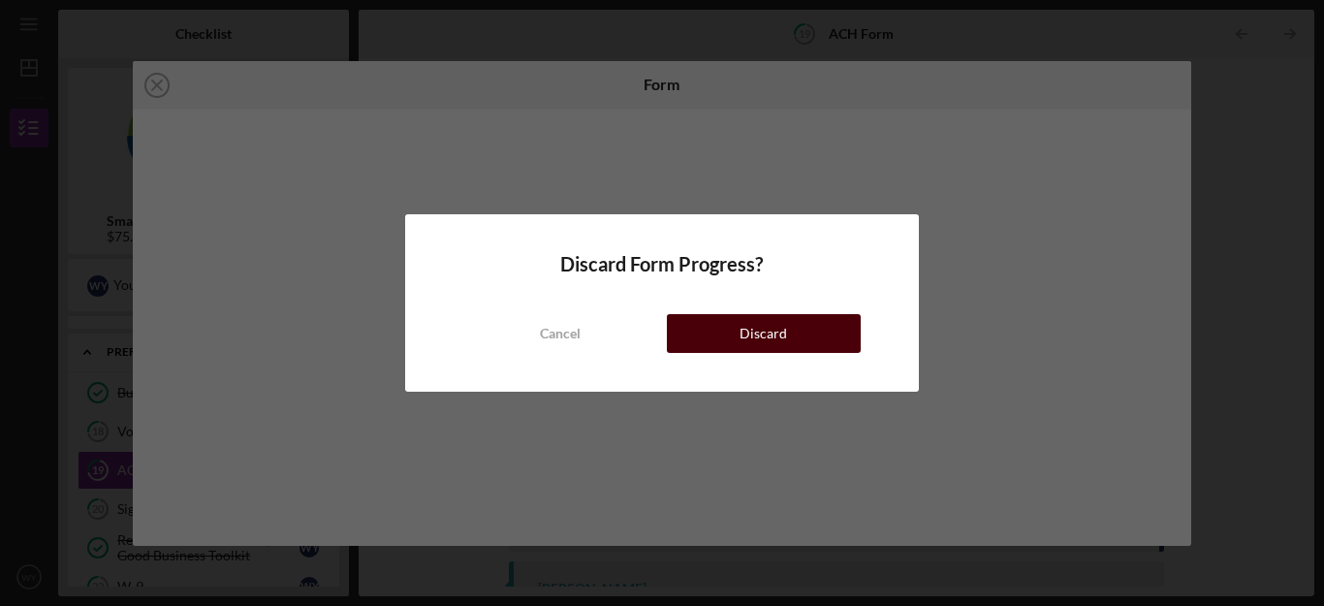
click at [745, 324] on div "Discard" at bounding box center [762, 333] width 47 height 39
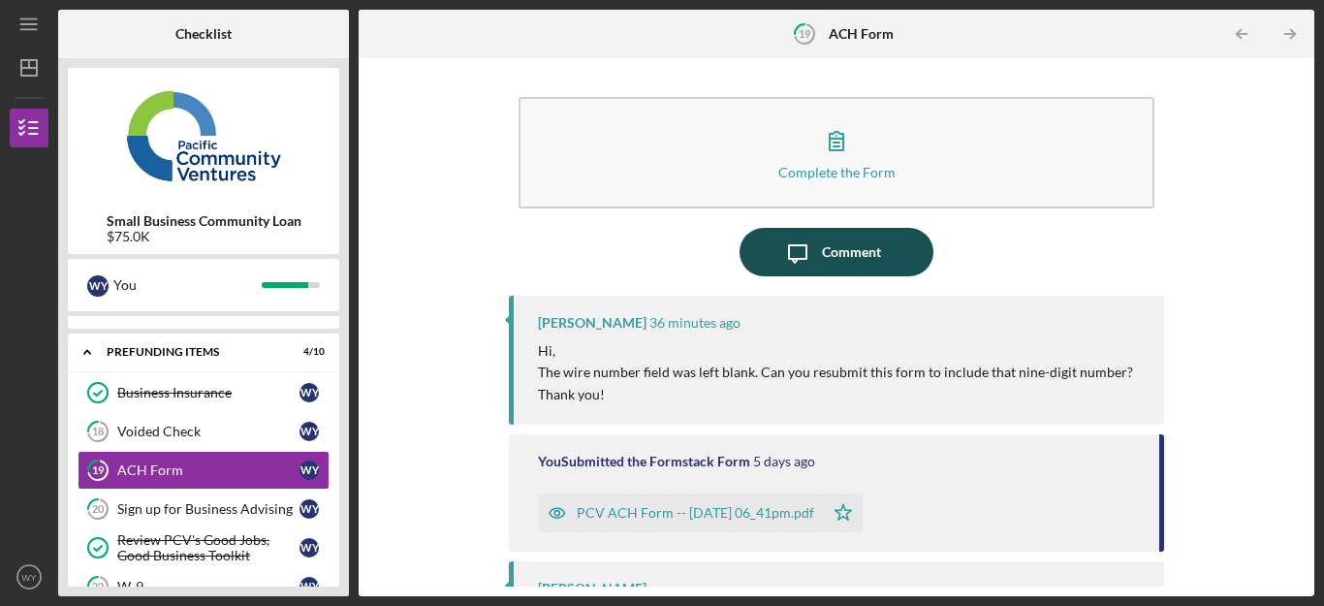
click at [840, 261] on div "Comment" at bounding box center [851, 252] width 59 height 48
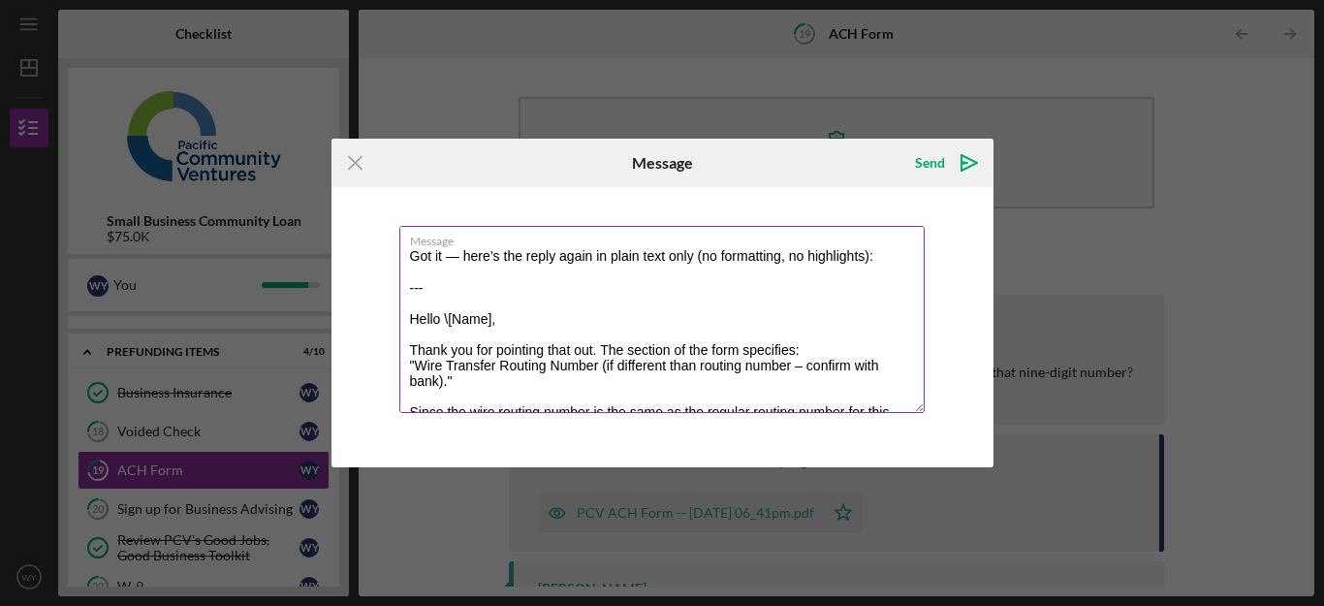
scroll to position [102, 0]
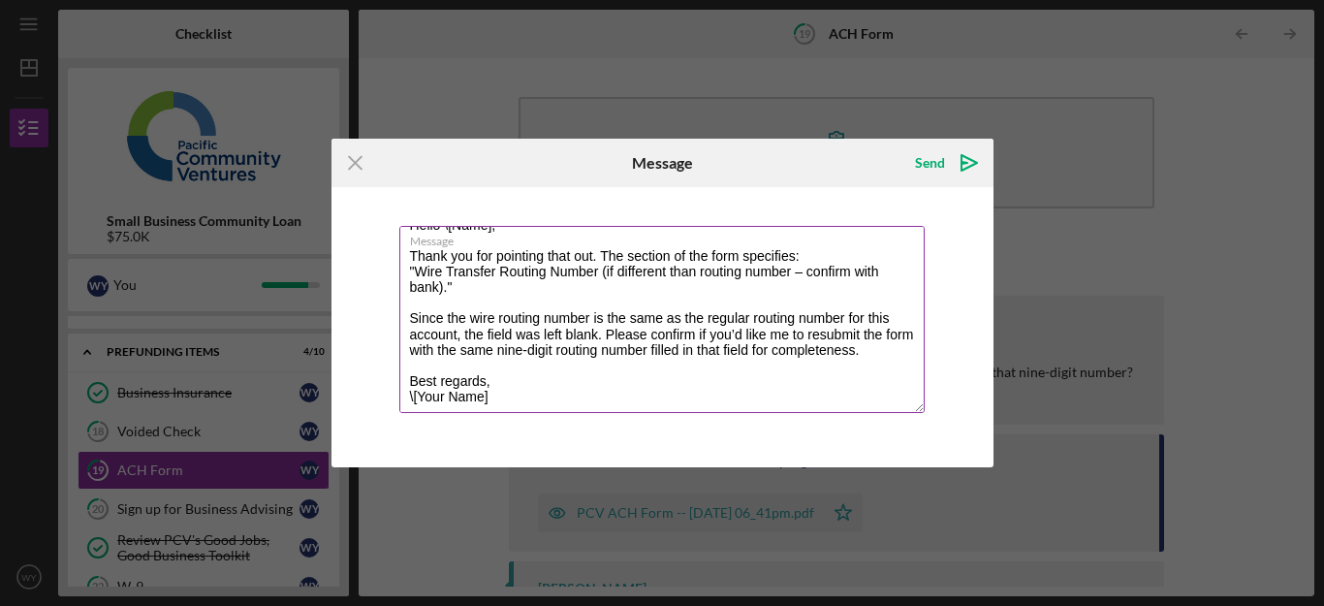
click at [609, 248] on label "Message" at bounding box center [667, 237] width 515 height 21
click at [609, 248] on textarea "Got it — here’s the reply again in plain text only (no formatting, no highlight…" at bounding box center [661, 319] width 525 height 187
click at [601, 246] on label "Message" at bounding box center [667, 237] width 515 height 21
click at [601, 246] on textarea "Got it — here’s the reply again in plain text only (no formatting, no highlight…" at bounding box center [661, 319] width 525 height 187
click at [603, 249] on textarea "Got it — here’s the reply again in plain text only (no formatting, no highlight…" at bounding box center [661, 319] width 525 height 187
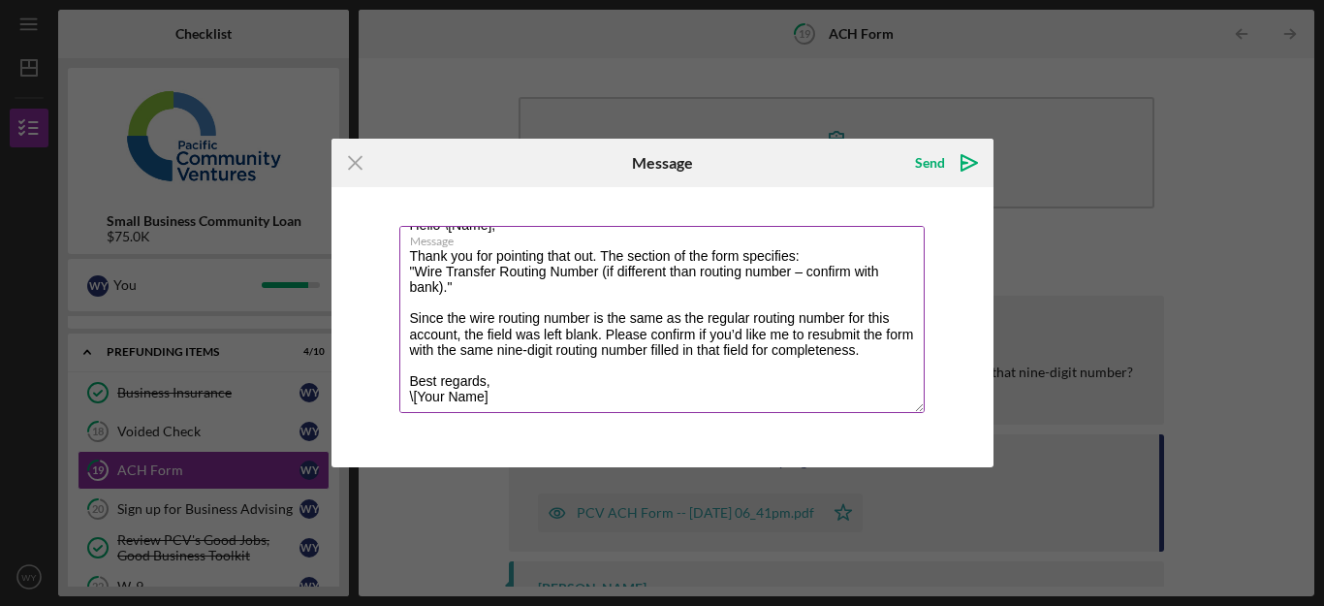
click at [603, 249] on textarea "Got it — here’s the reply again in plain text only (no formatting, no highlight…" at bounding box center [661, 319] width 525 height 187
drag, startPoint x: 889, startPoint y: 334, endPoint x: 696, endPoint y: 323, distance: 193.2
click at [696, 323] on textarea "Hello, The section of the form specifies: "Wire Transfer Routing Number (if dif…" at bounding box center [661, 319] width 525 height 187
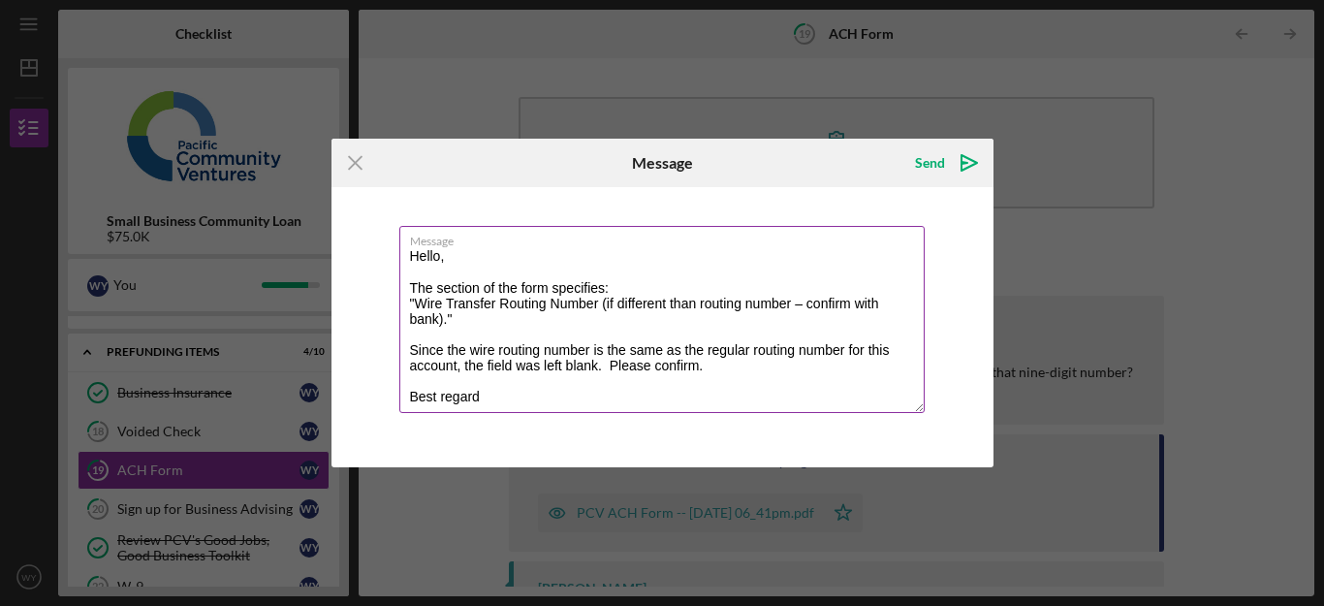
scroll to position [0, 0]
click at [443, 254] on textarea "Hello, The section of the form specifies: "Wire Transfer Routing Number (if dif…" at bounding box center [661, 319] width 525 height 187
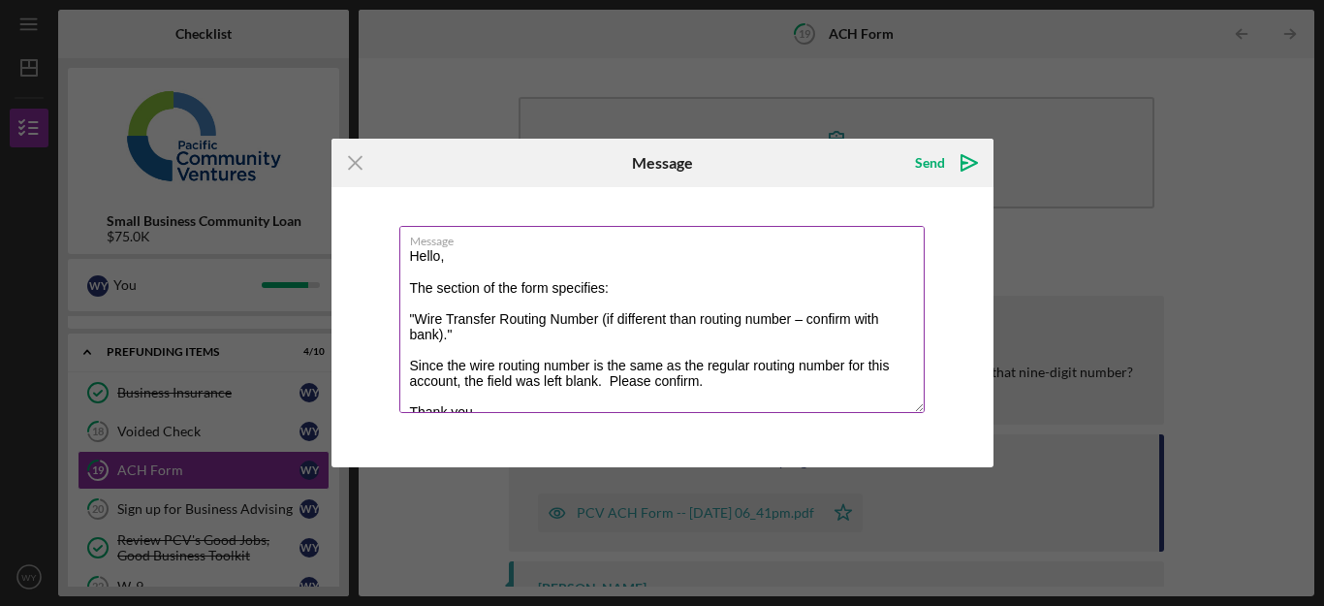
scroll to position [9, 0]
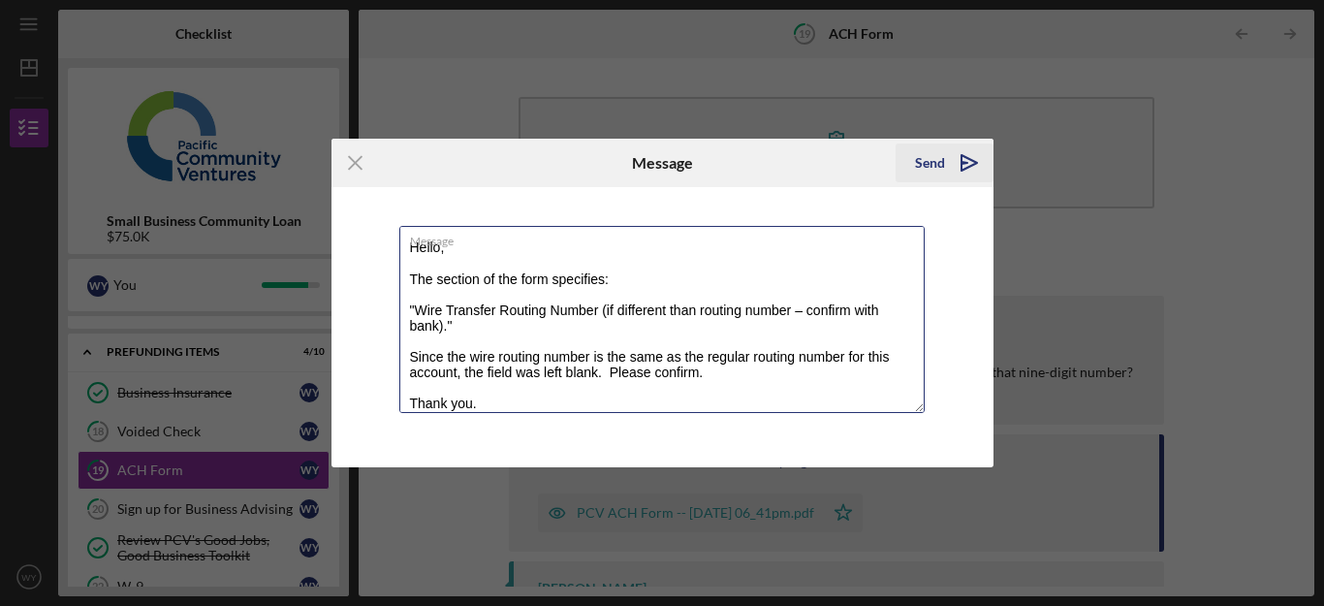
type textarea "Hello, The section of the form specifies: "Wire Transfer Routing Number (if dif…"
click at [918, 152] on div "Send" at bounding box center [930, 162] width 30 height 39
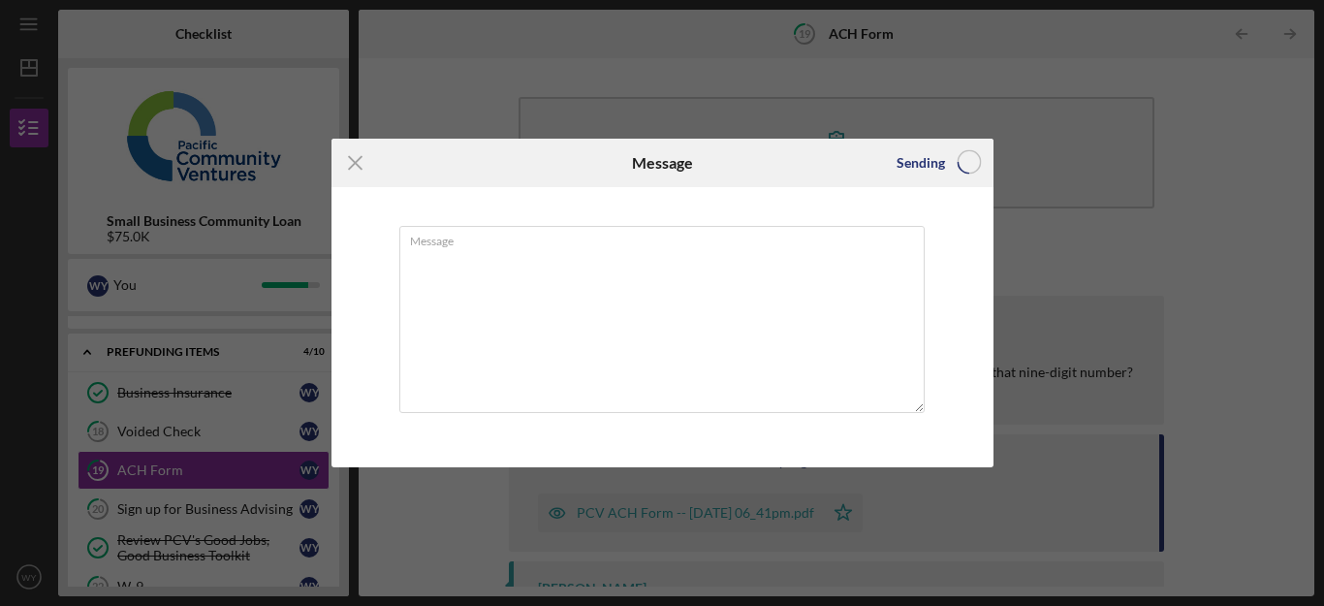
scroll to position [0, 0]
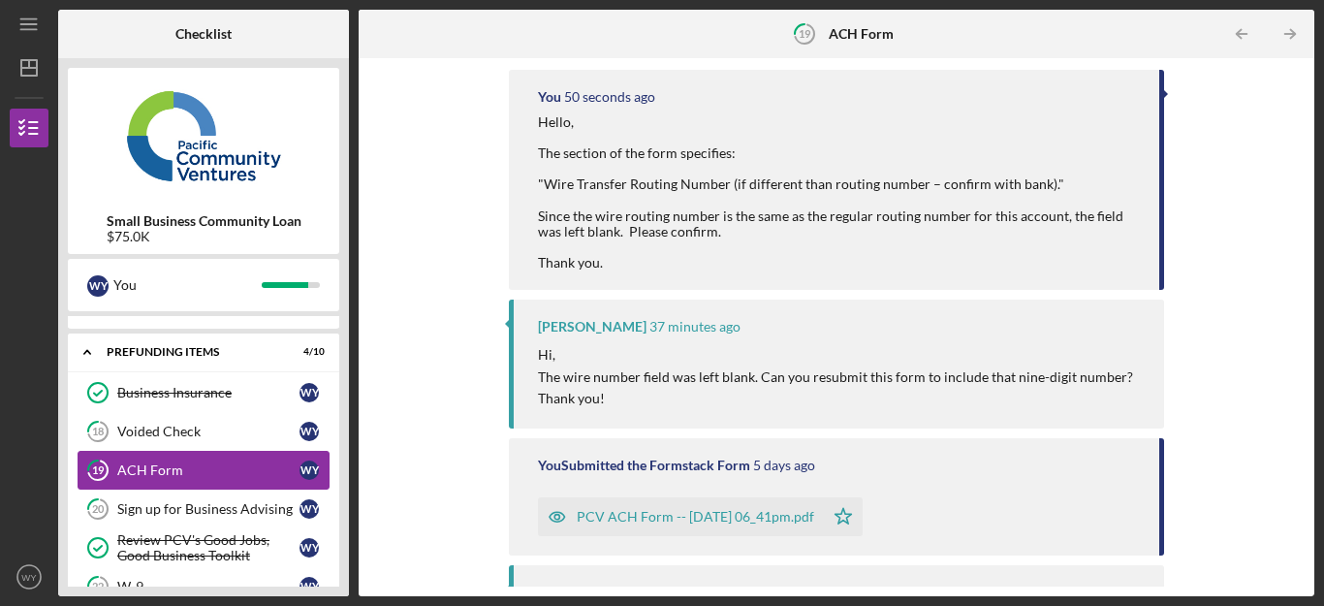
scroll to position [259, 0]
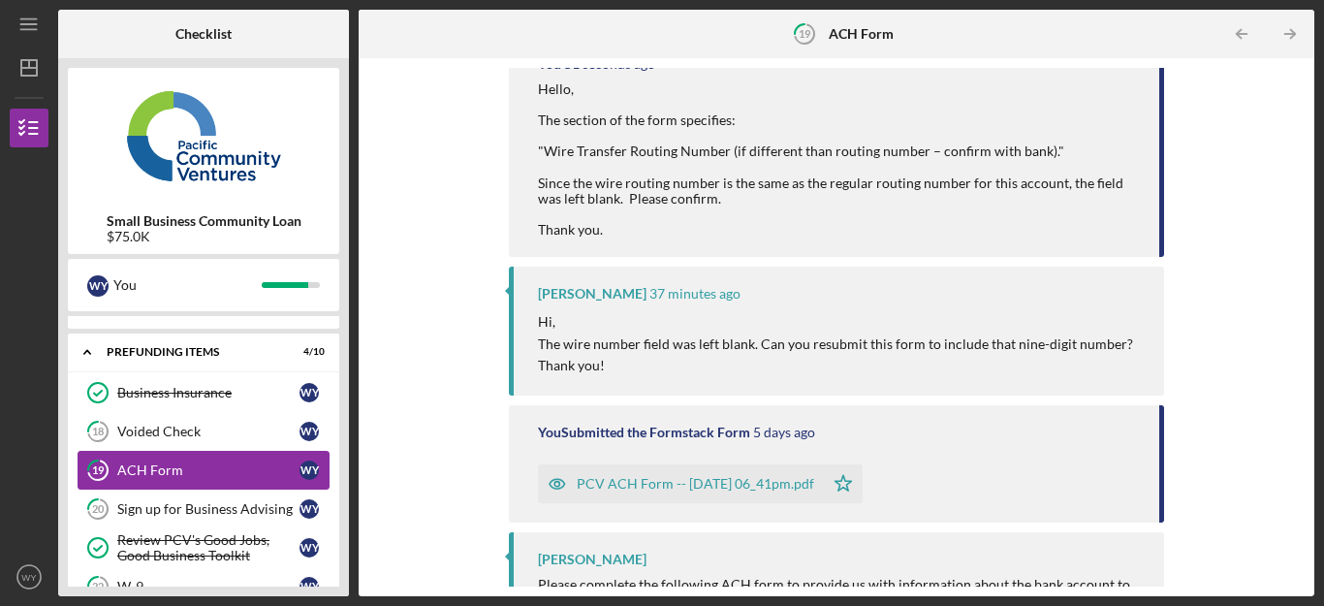
click at [203, 461] on link "19 ACH Form W Y" at bounding box center [204, 470] width 252 height 39
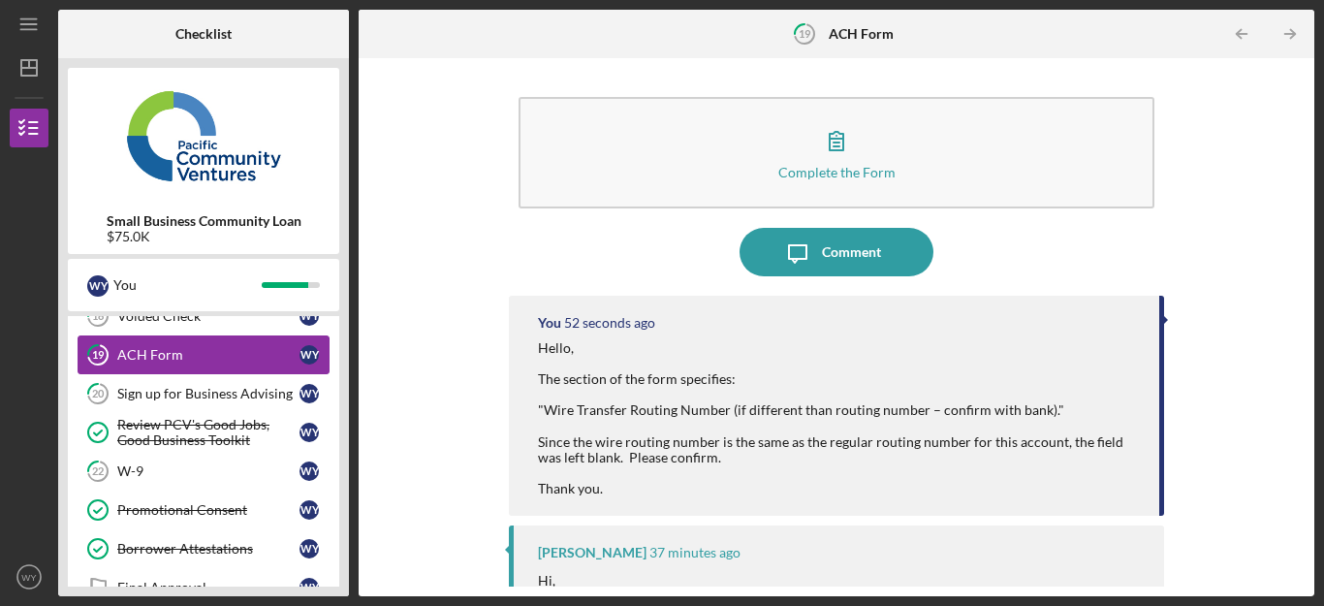
scroll to position [230, 0]
click at [203, 461] on link "22 W-9 W Y" at bounding box center [204, 470] width 252 height 39
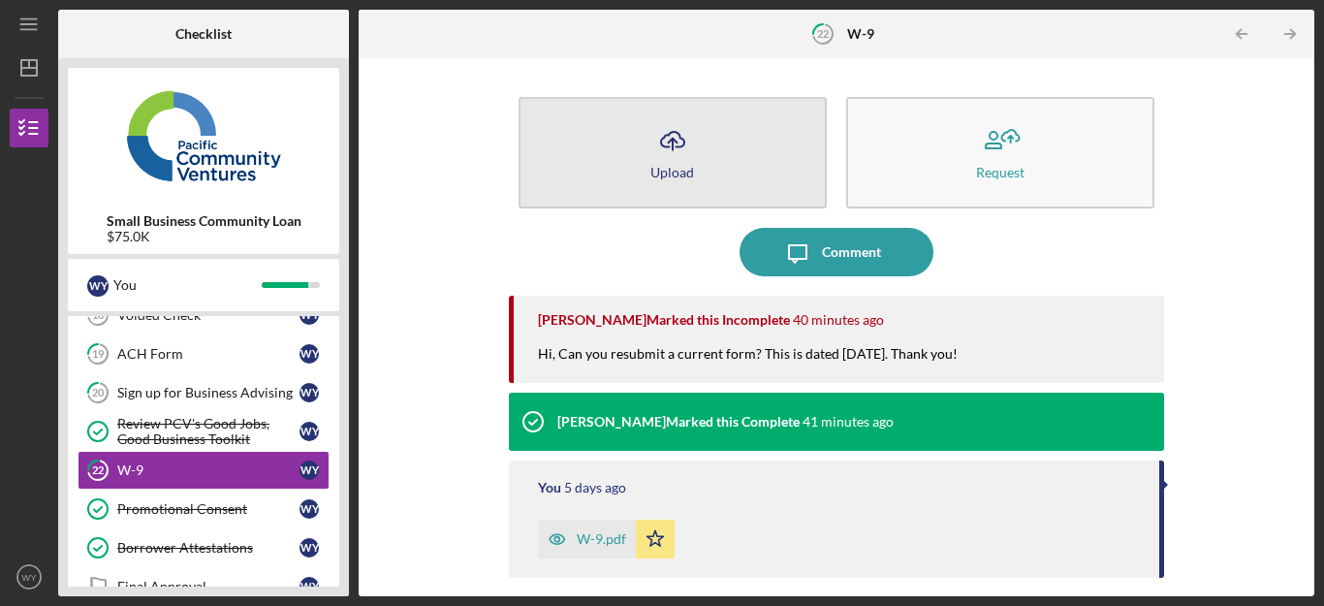
click at [716, 171] on button "Icon/Upload Upload" at bounding box center [672, 152] width 308 height 111
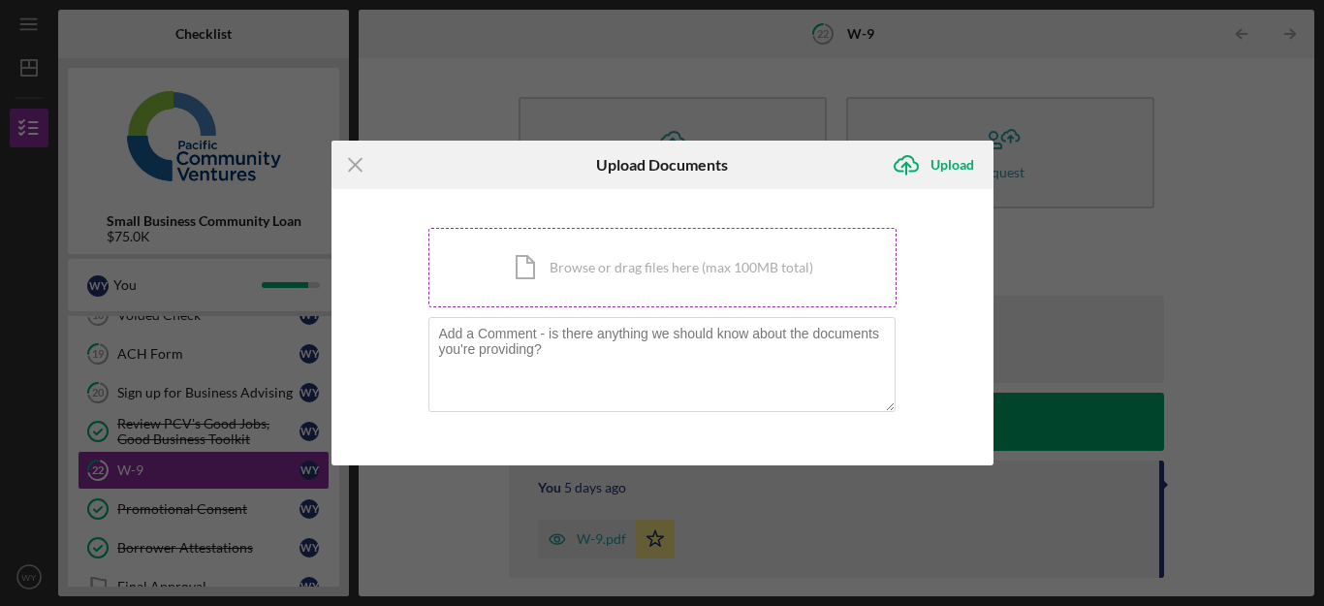
click at [654, 270] on div "Icon/Document Browse or drag files here (max 100MB total) Tap to choose files o…" at bounding box center [662, 267] width 468 height 79
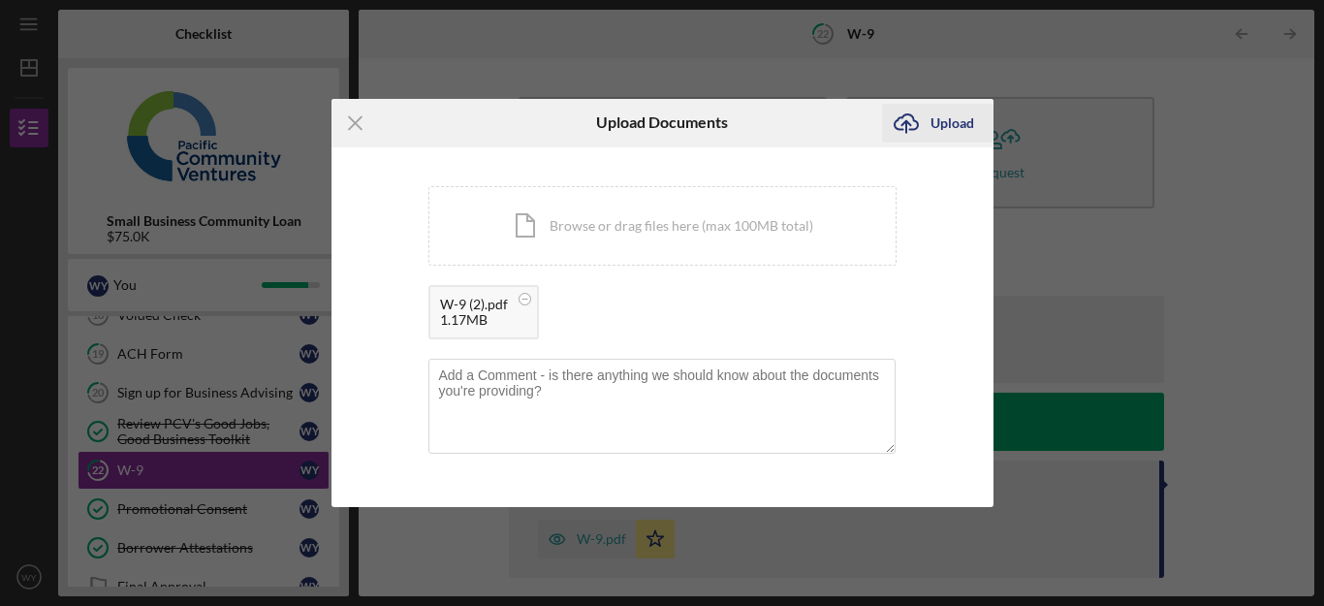
click at [962, 123] on div "Upload" at bounding box center [952, 123] width 44 height 39
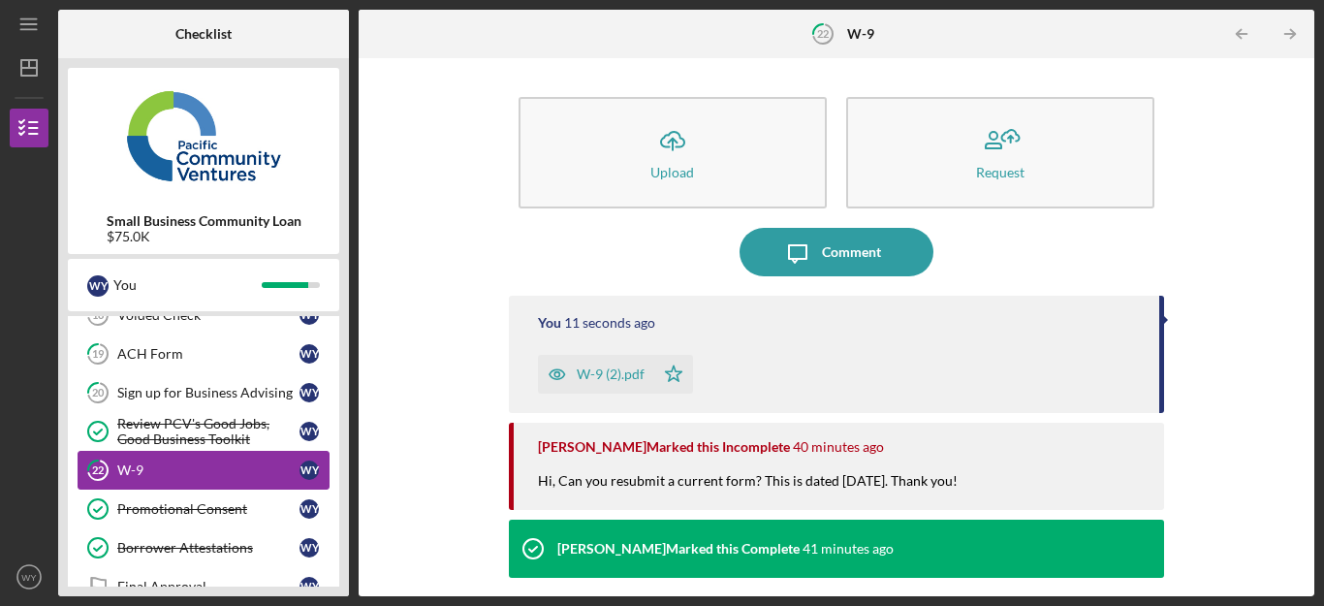
click at [201, 458] on link "22 W-9 W Y" at bounding box center [204, 470] width 252 height 39
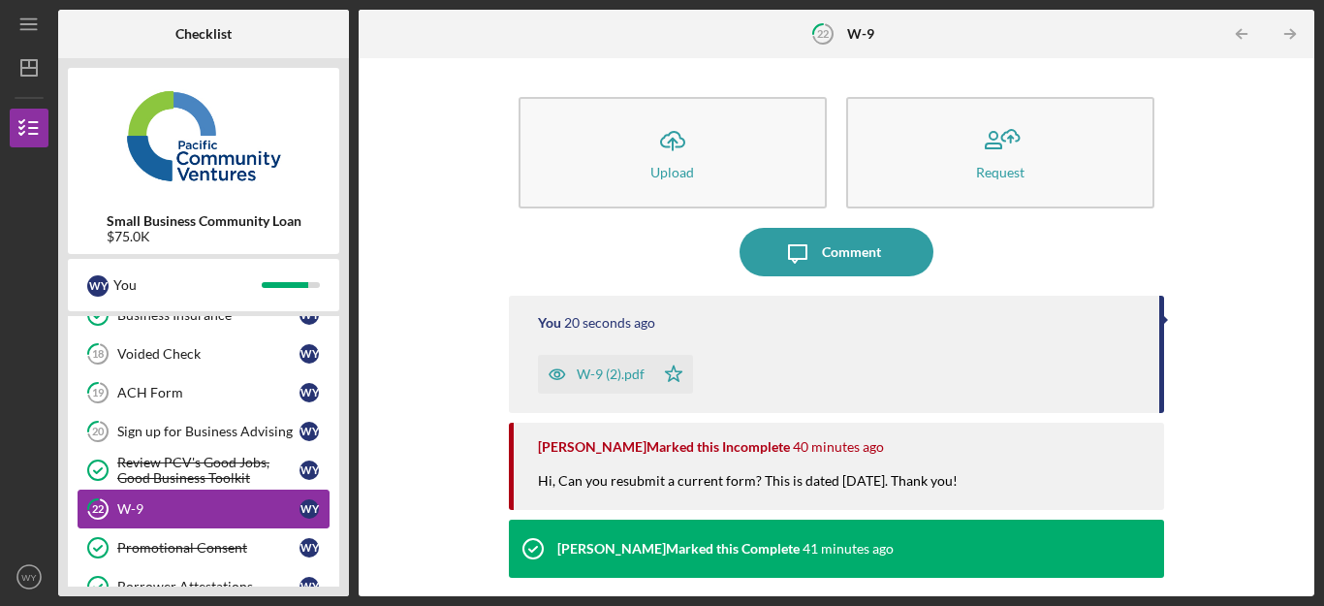
scroll to position [152, 0]
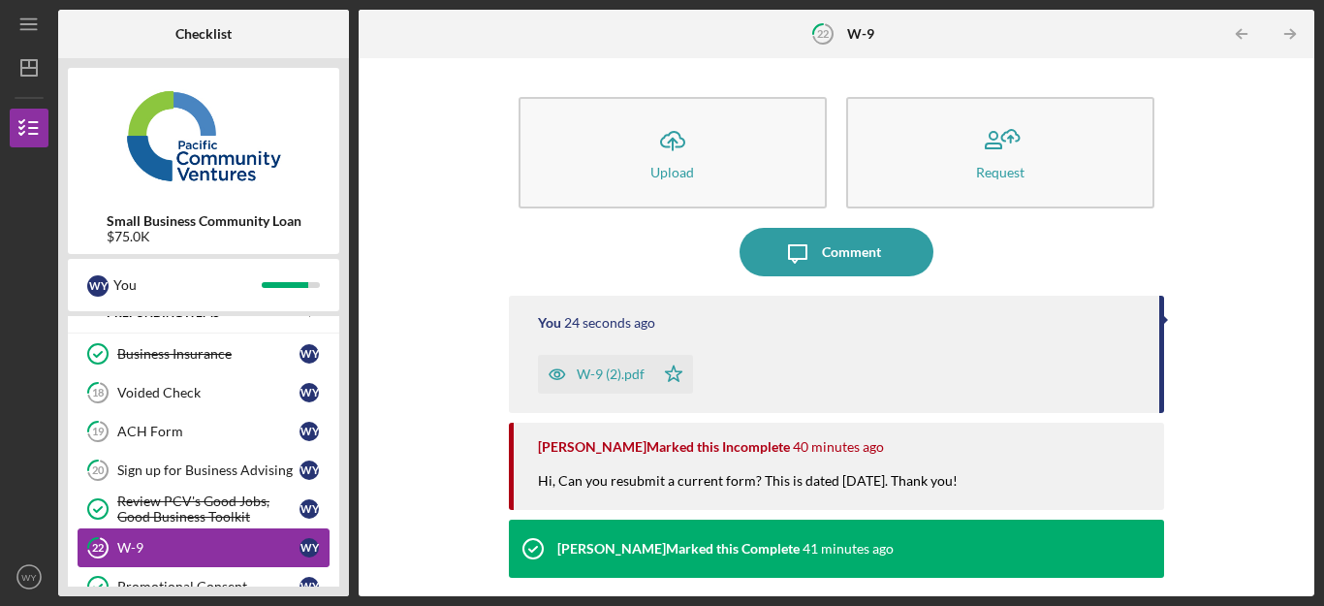
click at [201, 458] on link "20 Sign up for Business Advising W Y" at bounding box center [204, 470] width 252 height 39
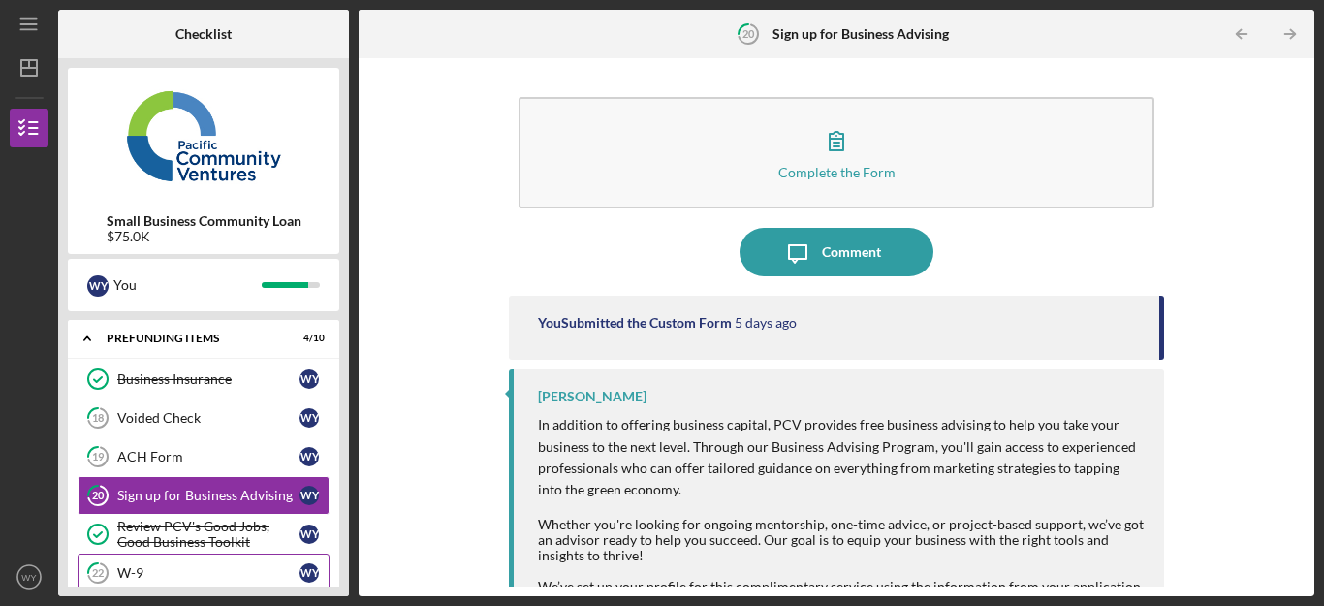
scroll to position [113, 0]
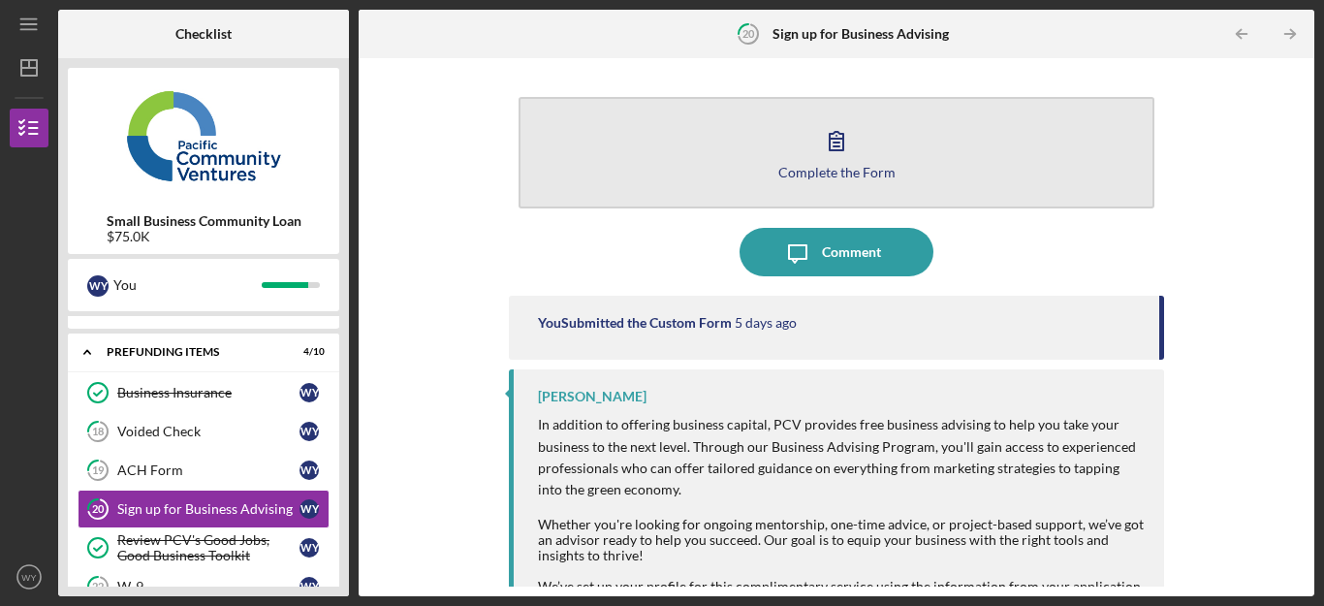
click at [807, 163] on button "Complete the Form Form" at bounding box center [836, 152] width 636 height 111
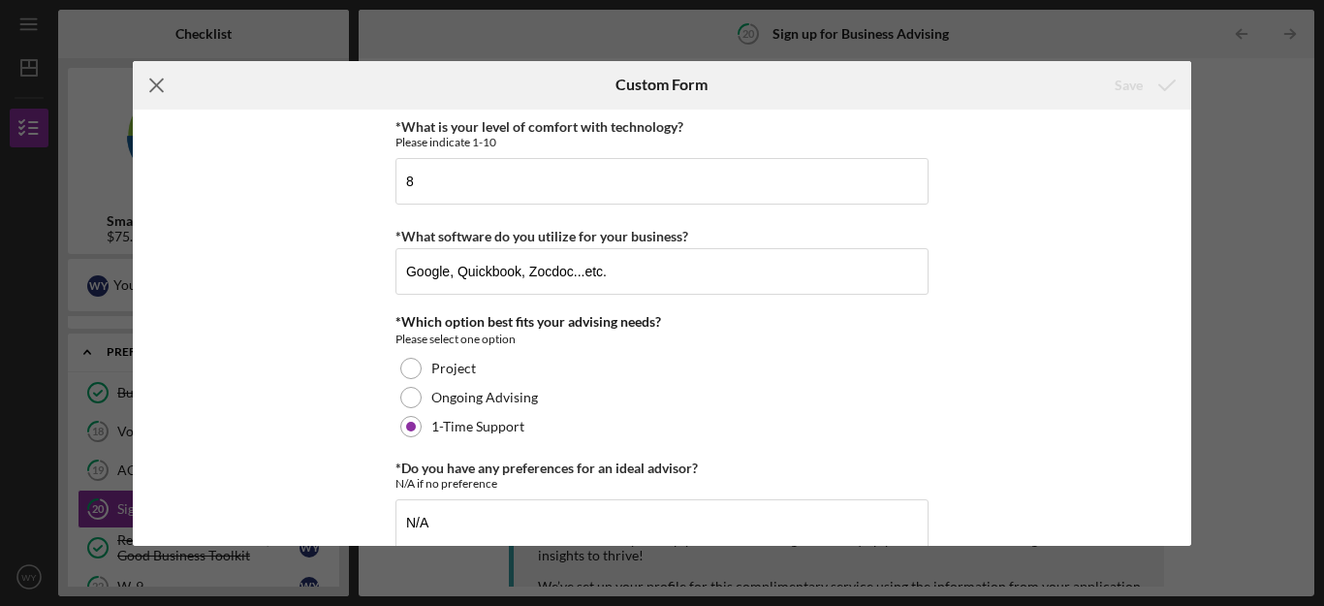
click at [159, 84] on icon "Icon/Menu Close" at bounding box center [157, 85] width 48 height 48
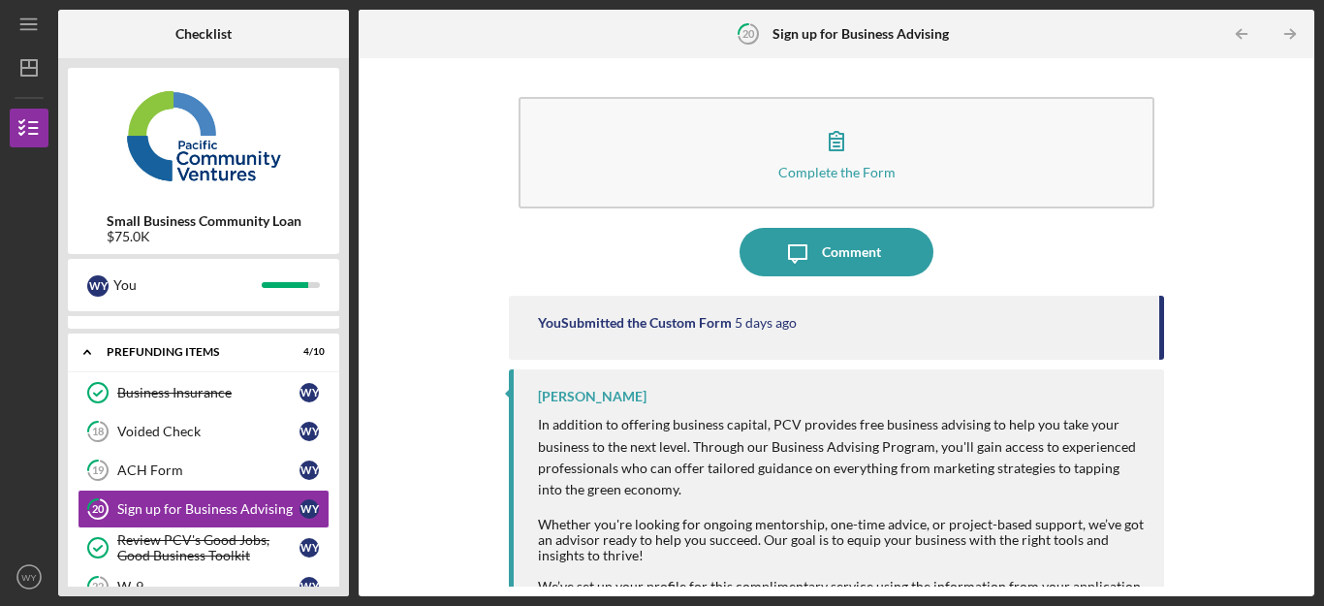
click at [442, 419] on div "Complete the Form Form Icon/Message Comment You Submitted the Custom Form [DATE…" at bounding box center [836, 327] width 936 height 518
click at [169, 421] on link "18 Voided Check W Y" at bounding box center [204, 431] width 252 height 39
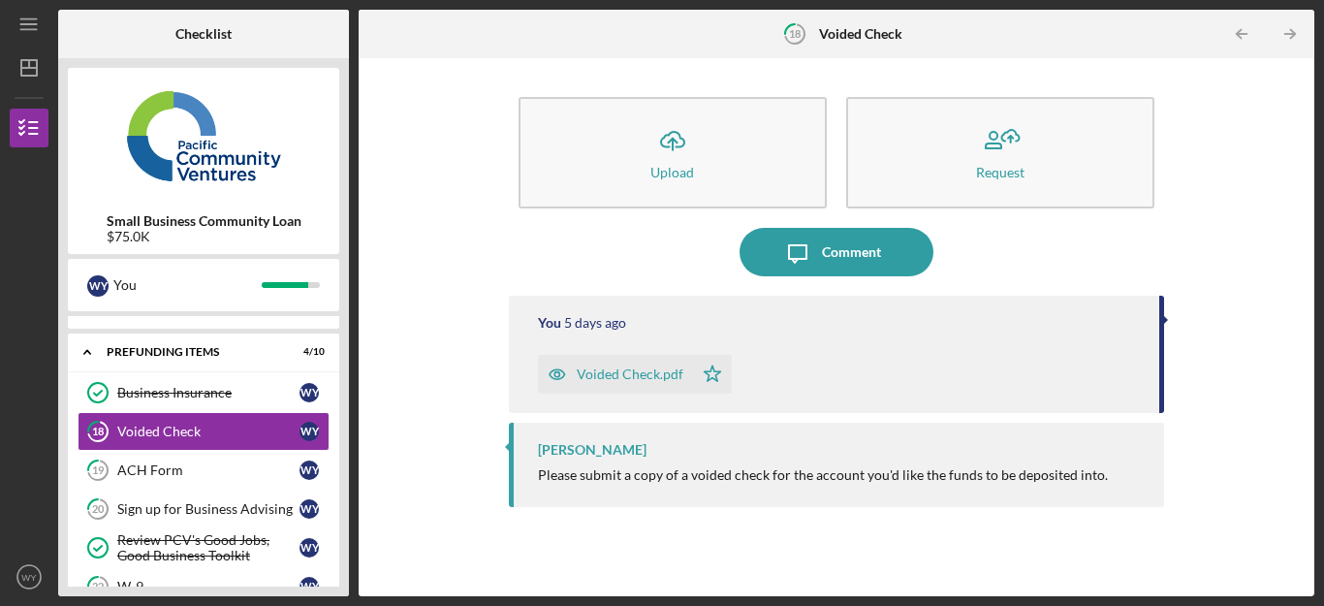
click at [379, 369] on div "Icon/Upload Upload Request Icon/Message Comment You [DATE] Voided Check.pdf Ico…" at bounding box center [836, 327] width 936 height 518
click at [163, 423] on div "Voided Check" at bounding box center [208, 431] width 182 height 16
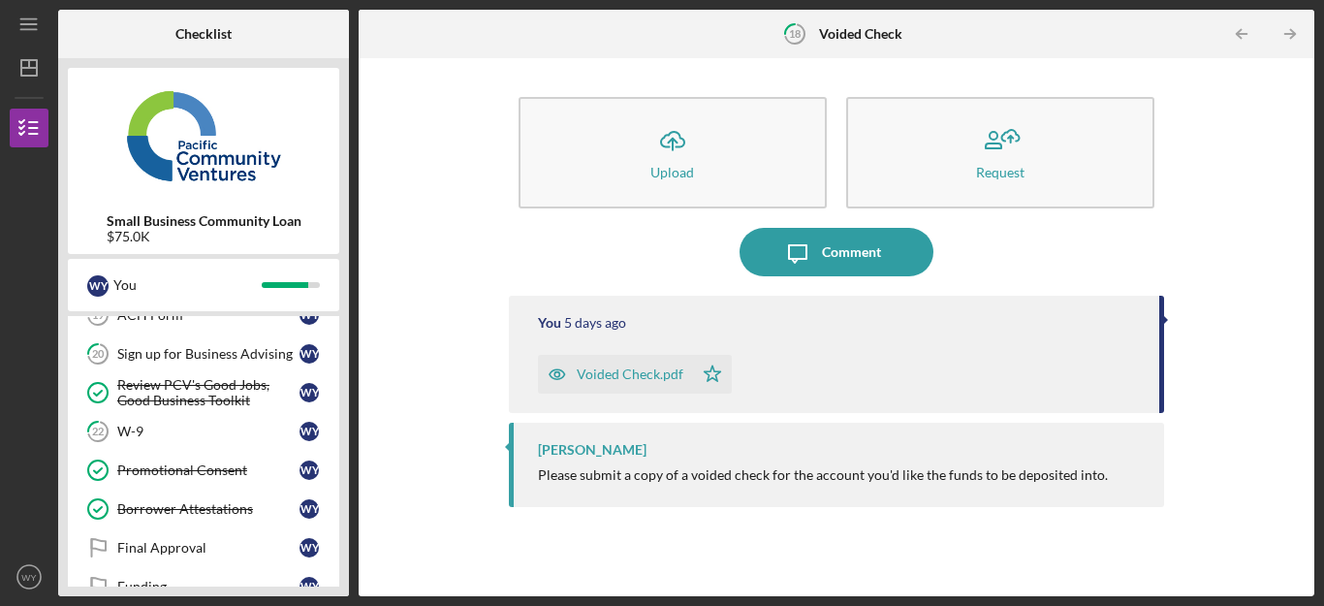
scroll to position [307, 0]
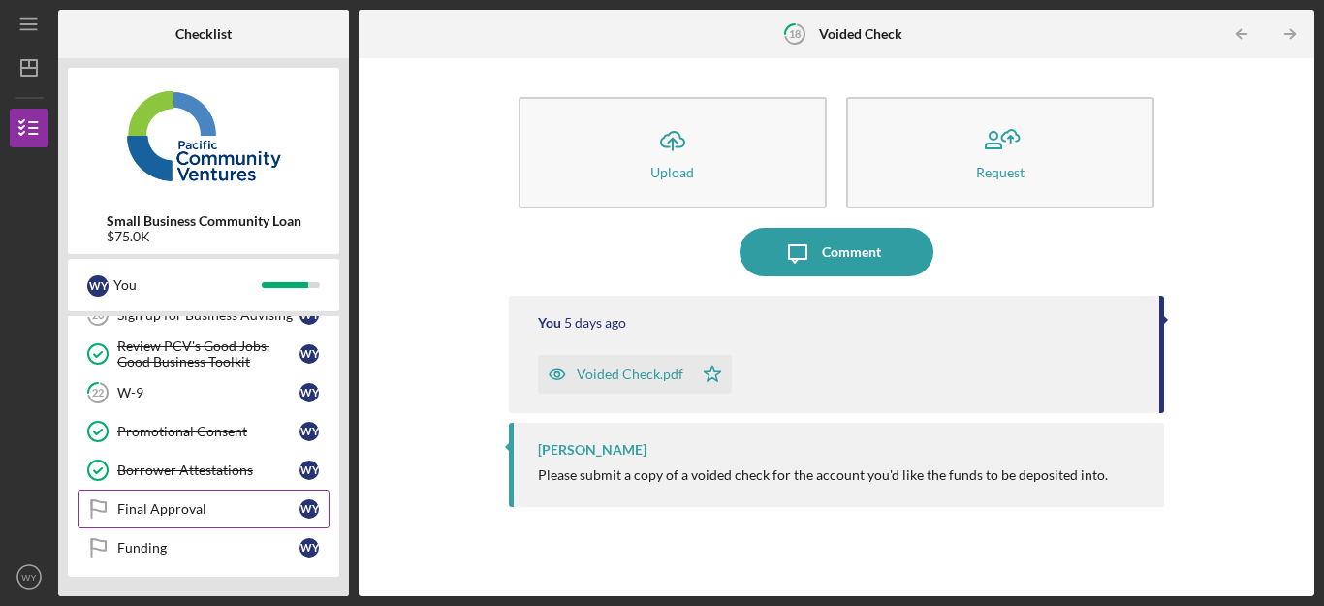
click at [174, 511] on div "Final Approval" at bounding box center [208, 509] width 182 height 16
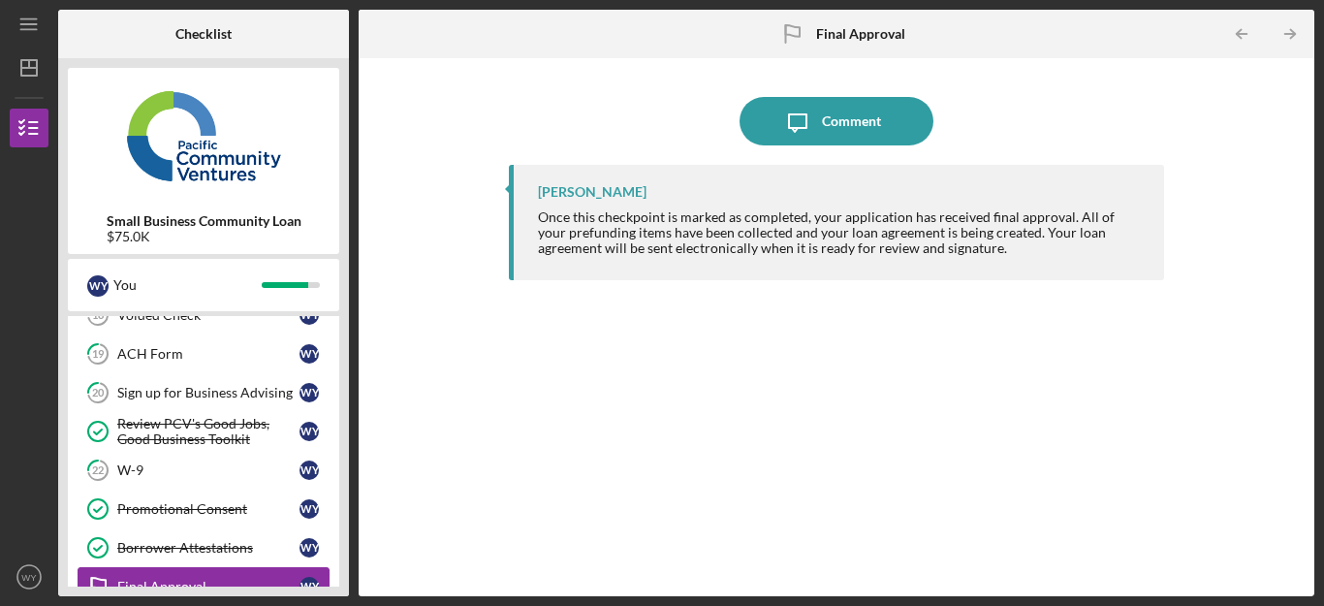
scroll to position [191, 0]
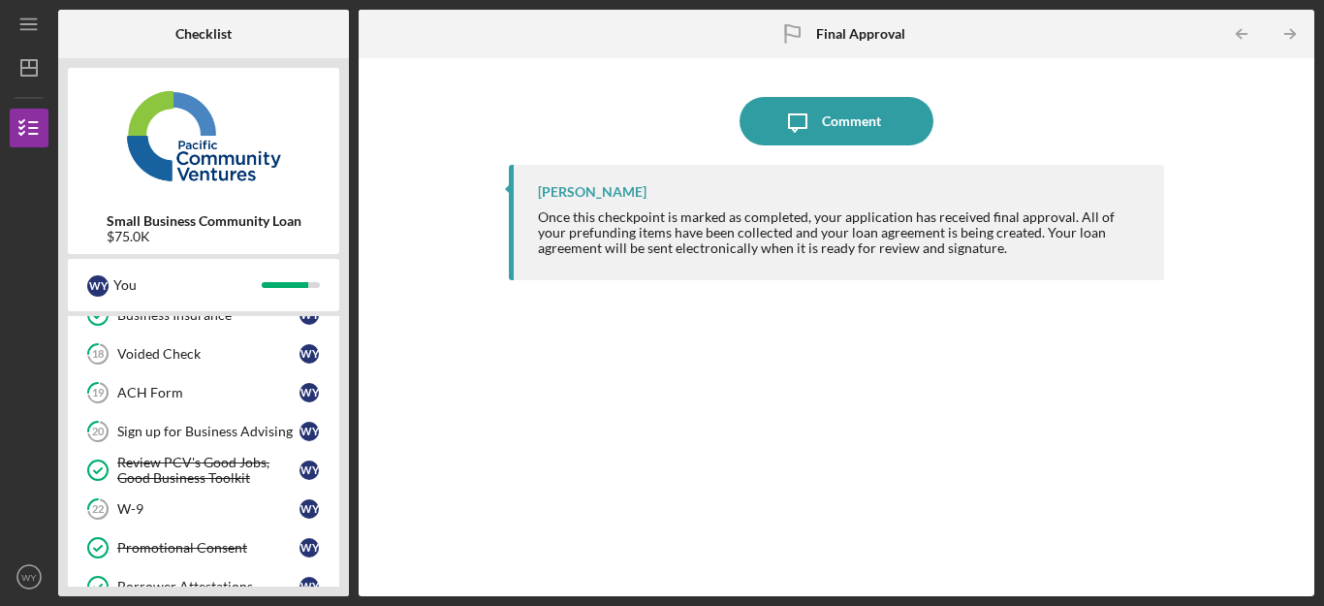
click at [174, 511] on div "W-9" at bounding box center [208, 509] width 182 height 16
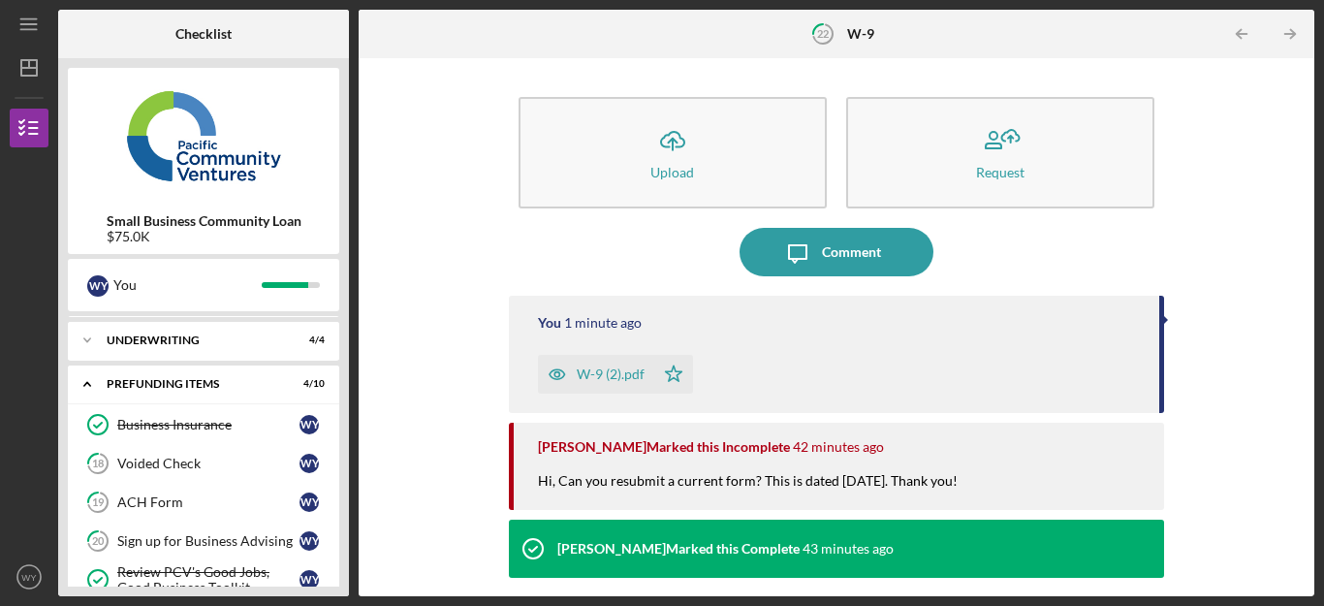
scroll to position [75, 0]
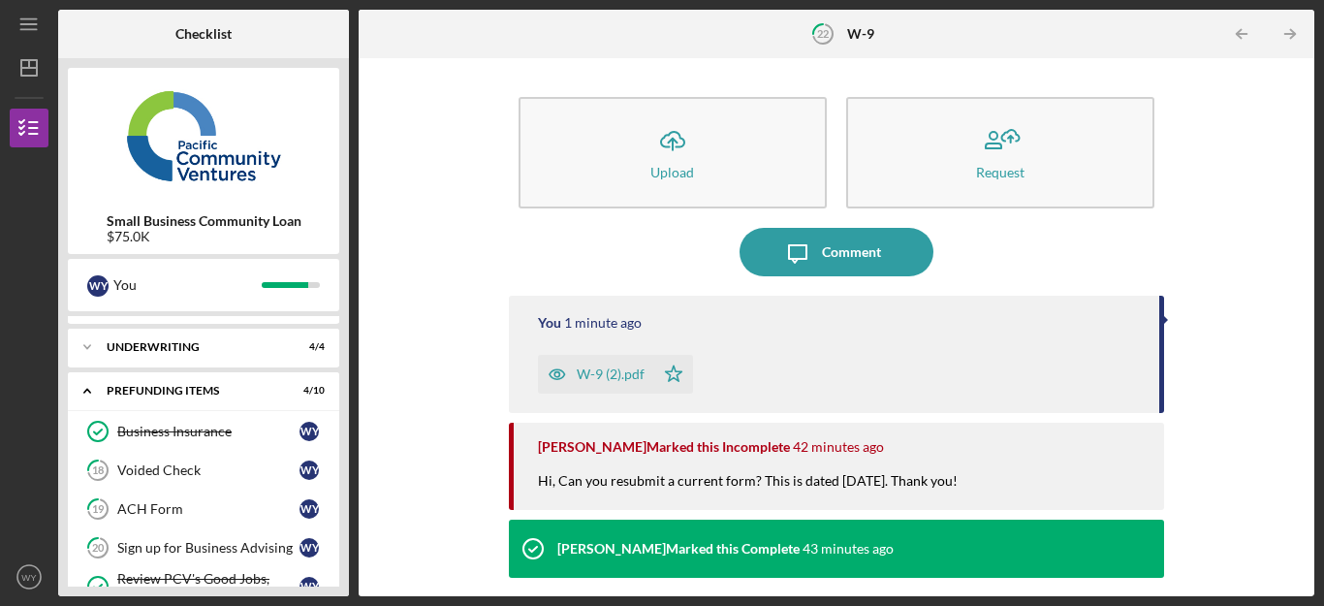
click at [174, 511] on div "ACH Form" at bounding box center [208, 509] width 182 height 16
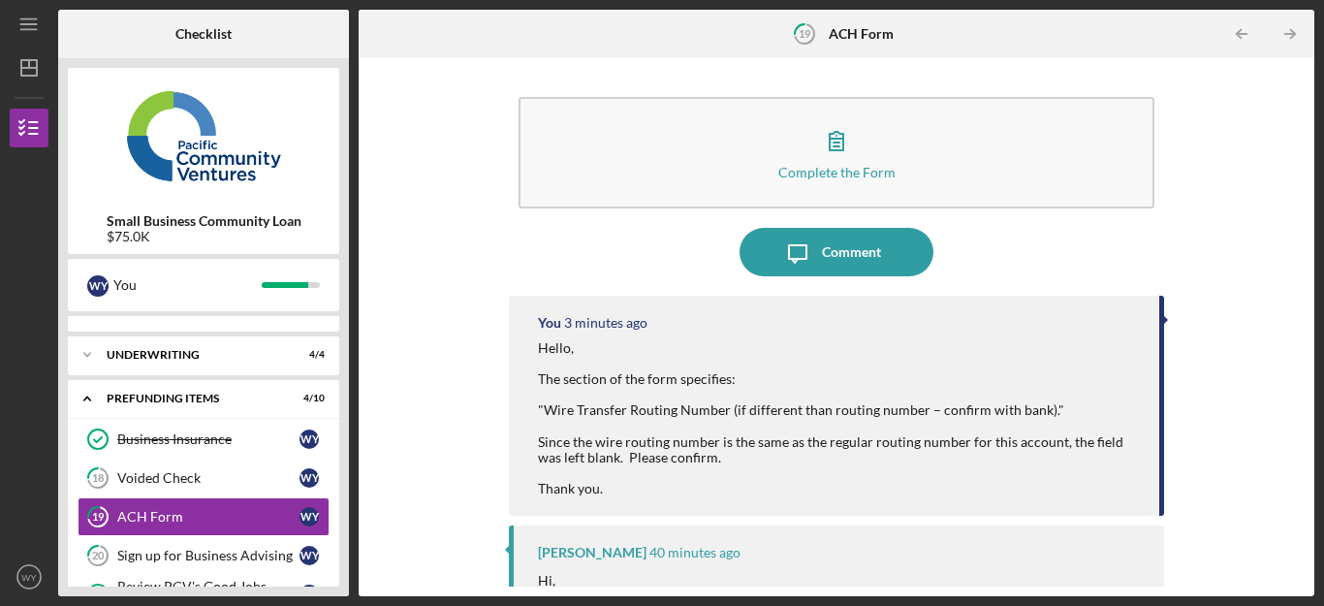
scroll to position [36, 0]
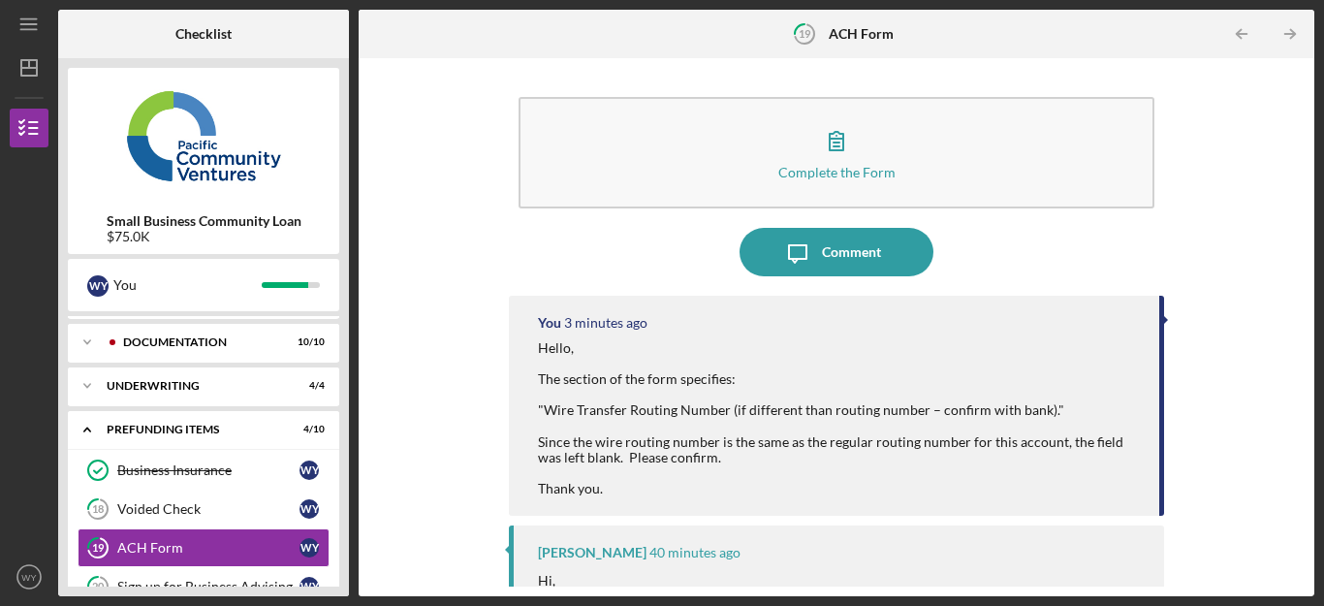
click at [174, 511] on div "Voided Check" at bounding box center [208, 509] width 182 height 16
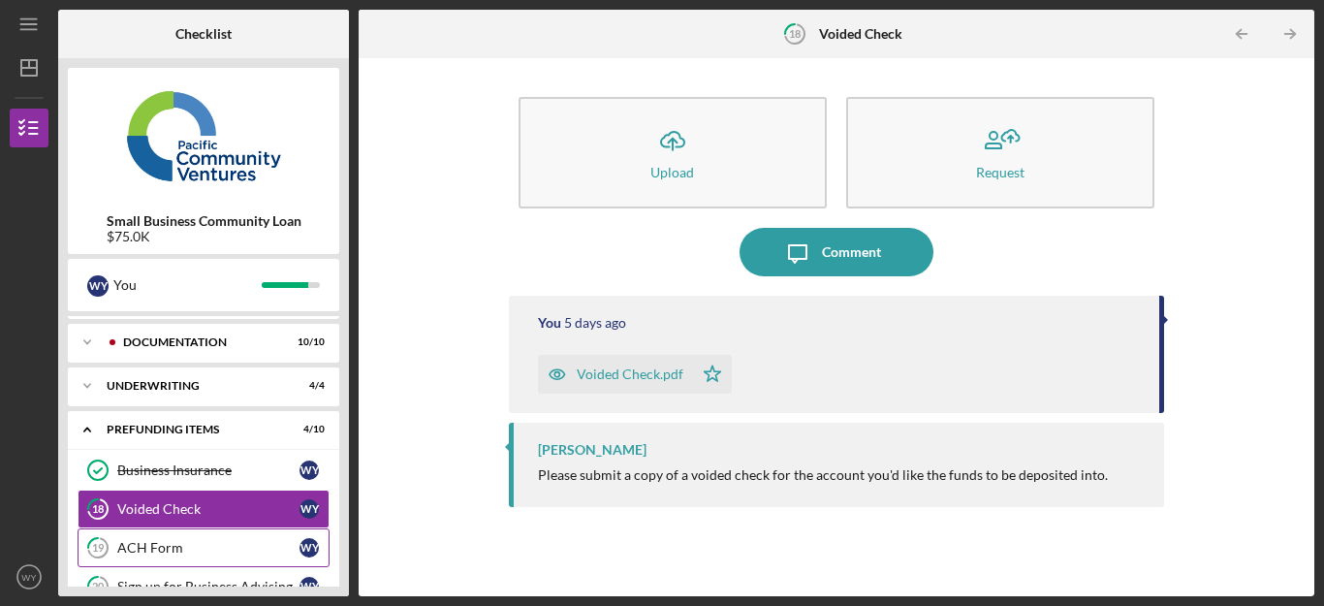
click at [165, 547] on div "ACH Form" at bounding box center [208, 548] width 182 height 16
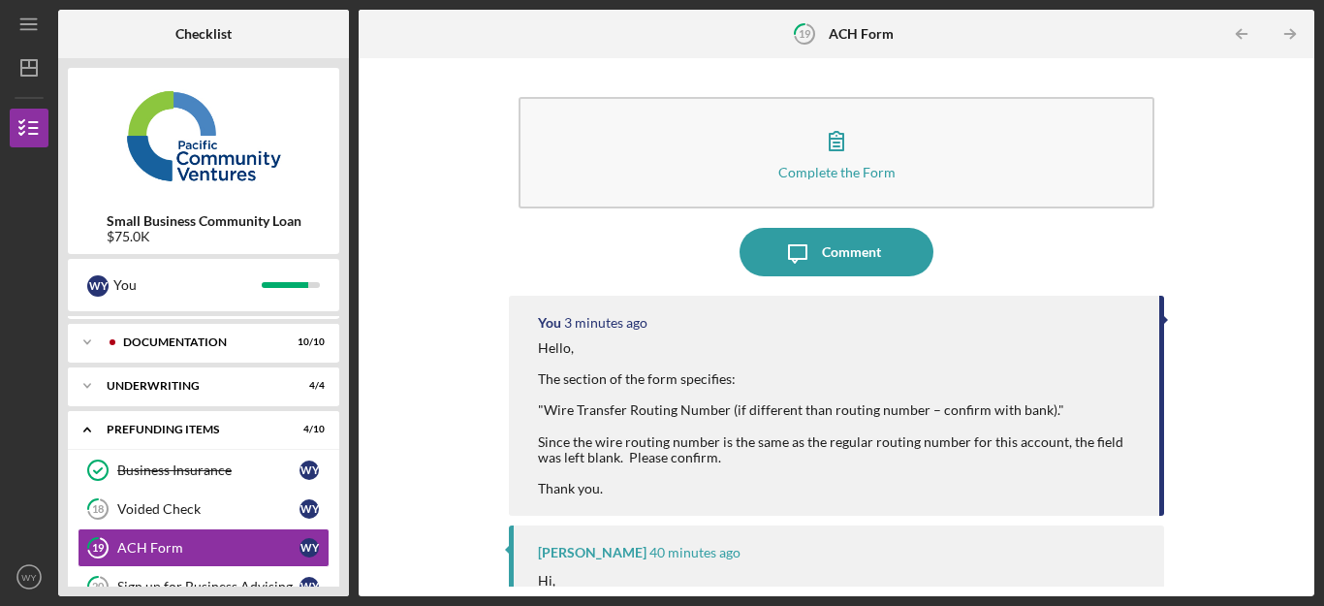
click at [424, 455] on div "Complete the Form Form Icon/Message Comment You 3 minutes ago Hello, The sectio…" at bounding box center [836, 327] width 936 height 518
click at [28, 577] on text "WY" at bounding box center [29, 577] width 16 height 11
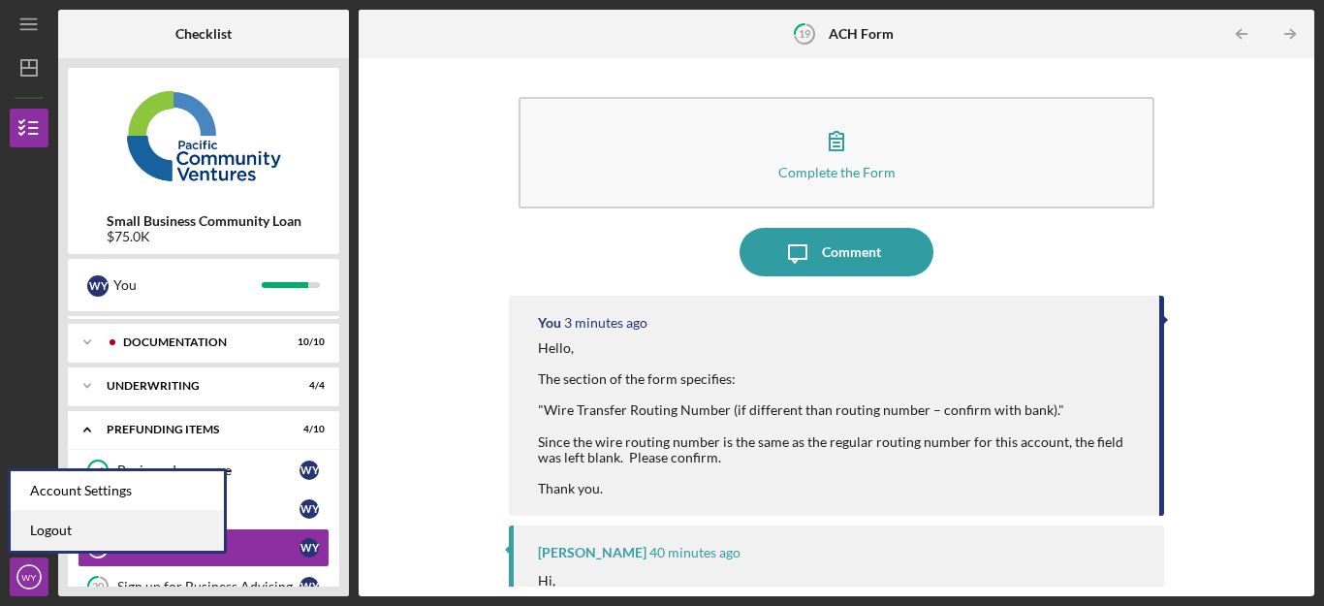
click at [91, 528] on link "Logout" at bounding box center [117, 531] width 213 height 40
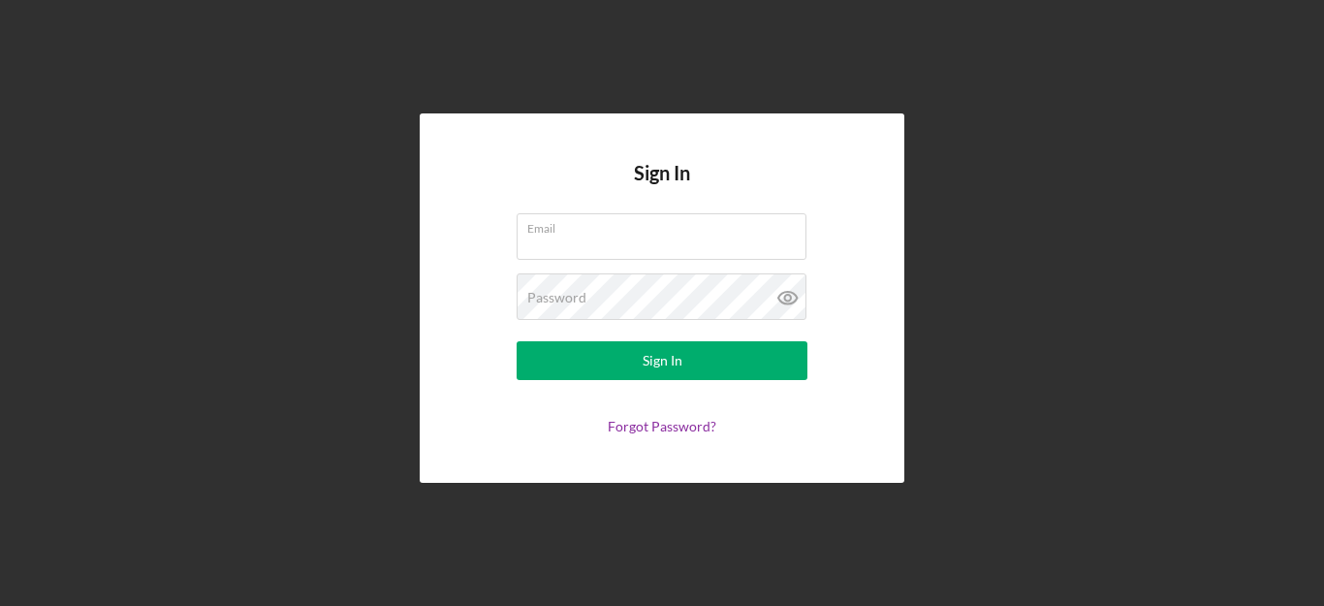
type input "[PERSON_NAME][EMAIL_ADDRESS][DOMAIN_NAME]"
